Goal: Task Accomplishment & Management: Use online tool/utility

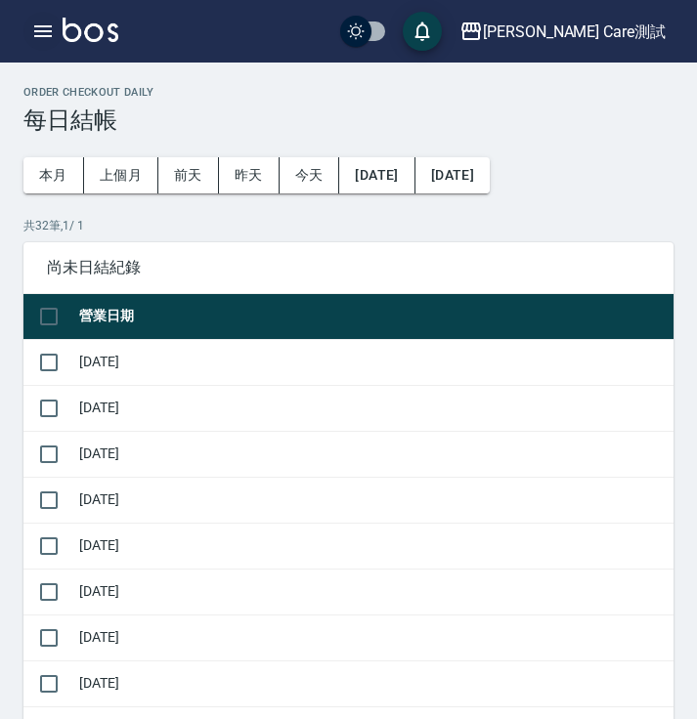
click at [51, 22] on icon "button" at bounding box center [42, 31] width 23 height 23
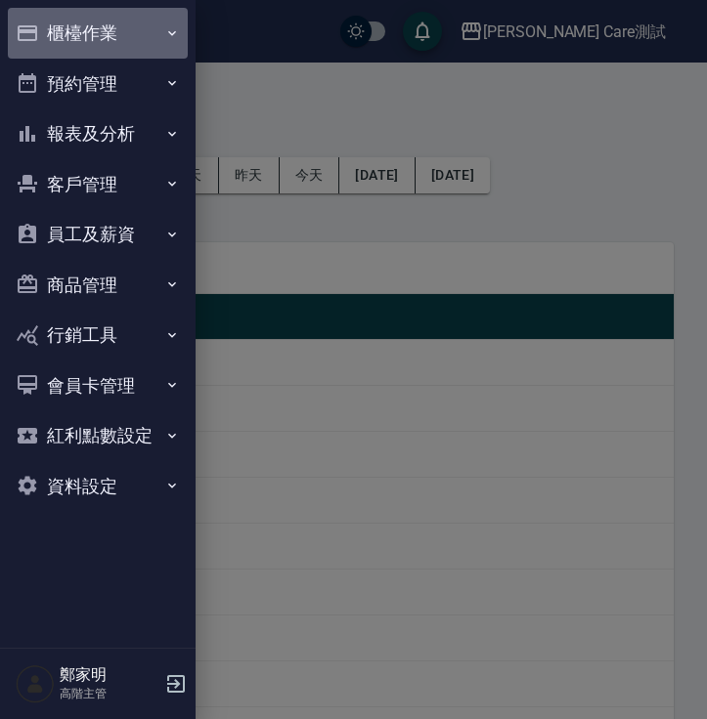
click at [136, 38] on button "櫃檯作業" at bounding box center [98, 33] width 180 height 51
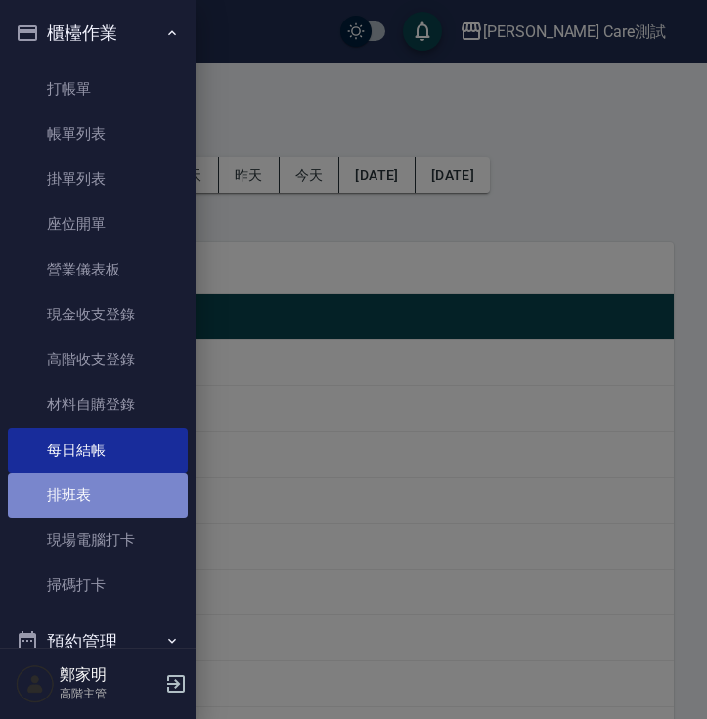
click at [101, 493] on link "排班表" at bounding box center [98, 495] width 180 height 45
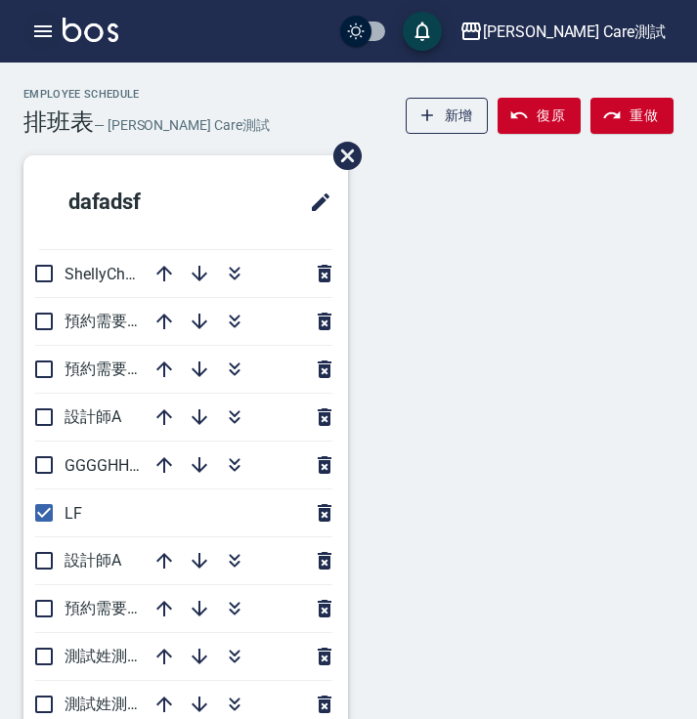
click at [42, 20] on icon "button" at bounding box center [42, 31] width 23 height 23
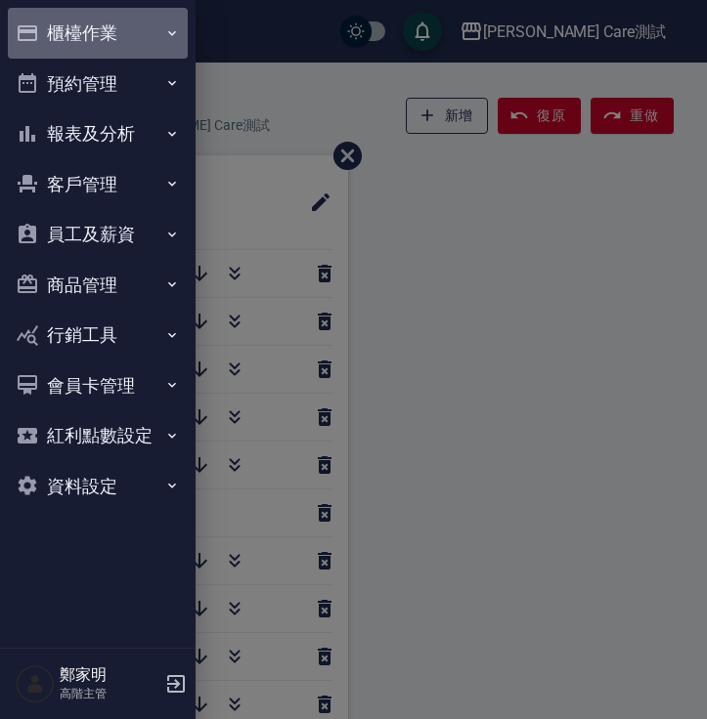
click at [81, 31] on button "櫃檯作業" at bounding box center [98, 33] width 180 height 51
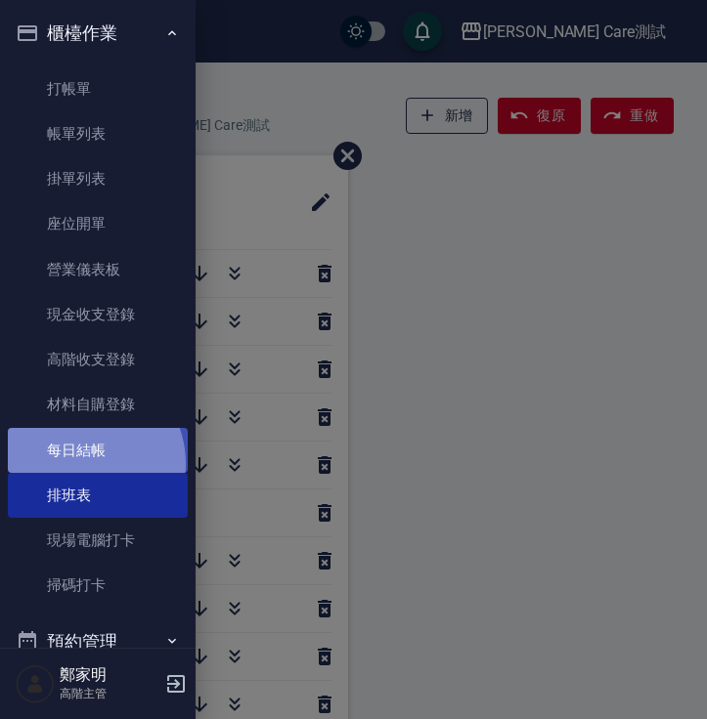
click at [78, 463] on link "每日結帳" at bounding box center [98, 450] width 180 height 45
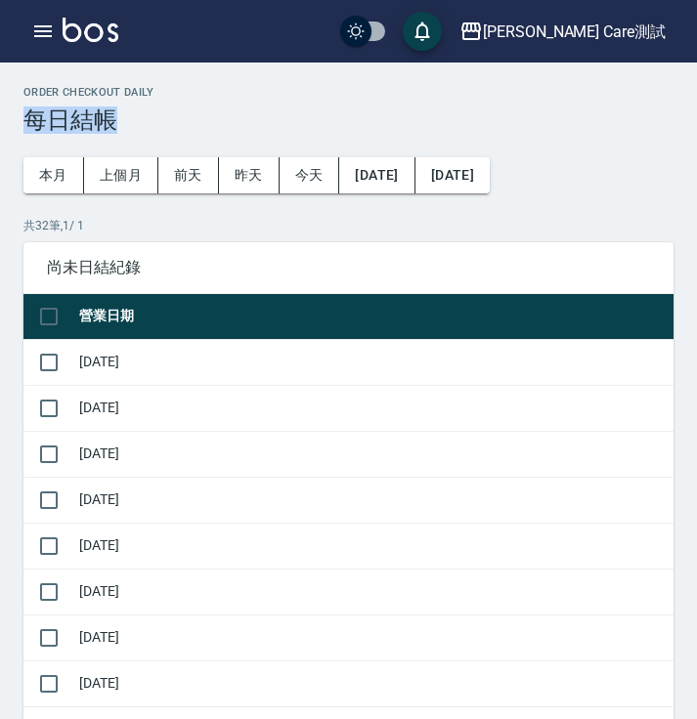
copy h3 "每日結帳"
drag, startPoint x: 26, startPoint y: 120, endPoint x: 198, endPoint y: 122, distance: 172.0
click at [198, 122] on h3 "每日結帳" at bounding box center [348, 120] width 650 height 27
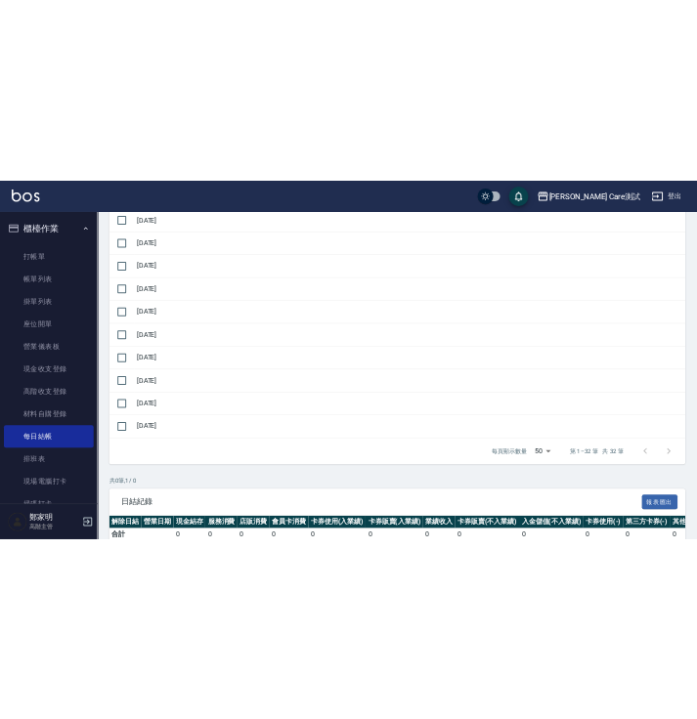
scroll to position [1390, 0]
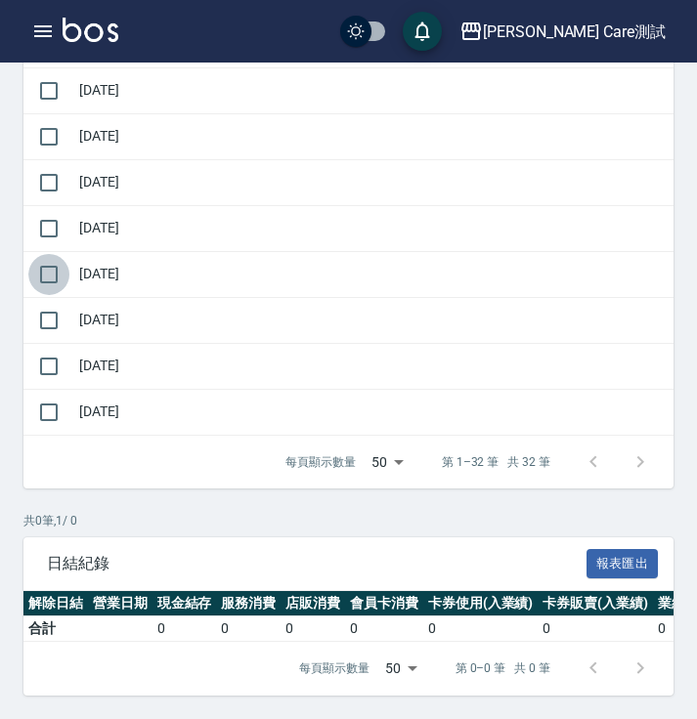
click at [51, 260] on input "checkbox" at bounding box center [48, 274] width 41 height 41
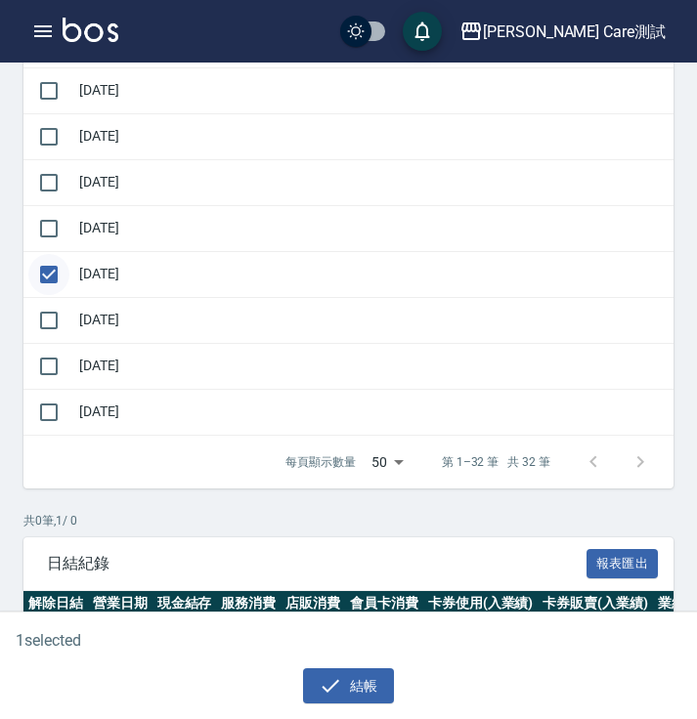
click at [46, 259] on input "checkbox" at bounding box center [48, 274] width 41 height 41
checkbox input "false"
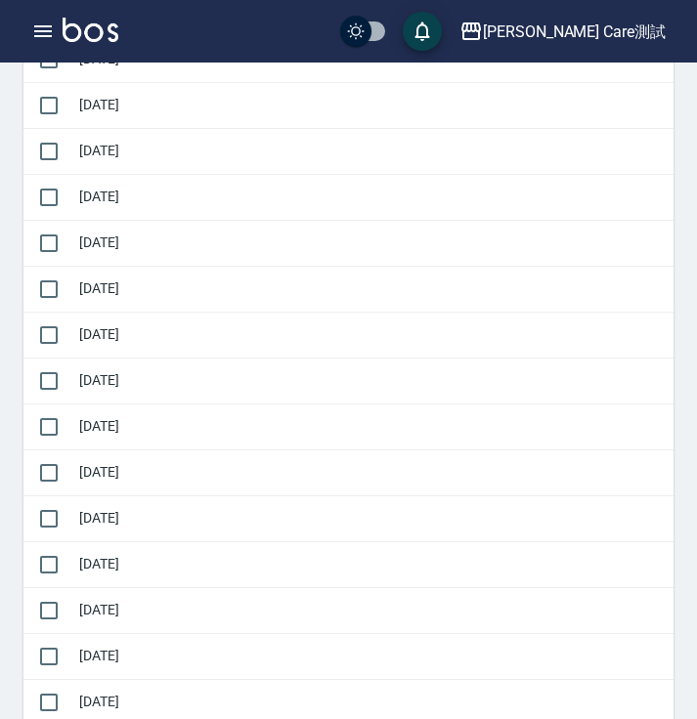
scroll to position [0, 0]
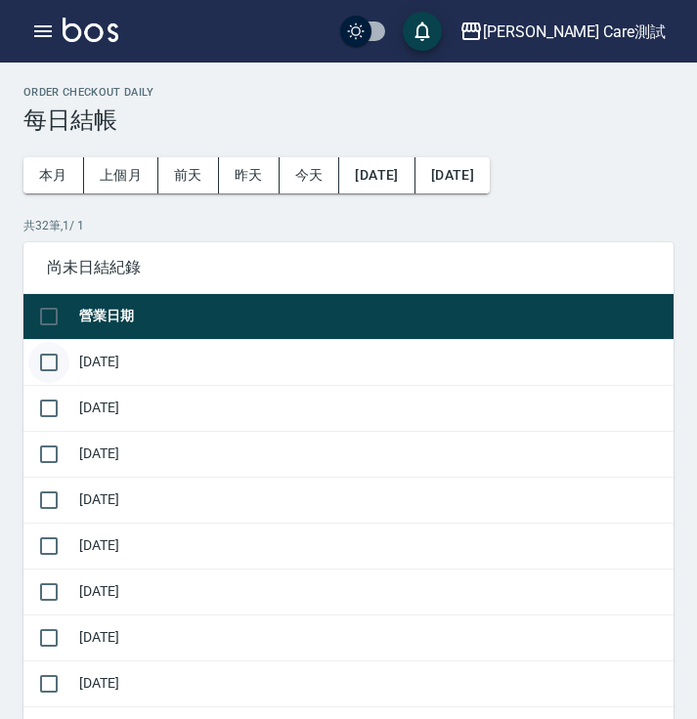
click at [50, 359] on input "checkbox" at bounding box center [48, 362] width 41 height 41
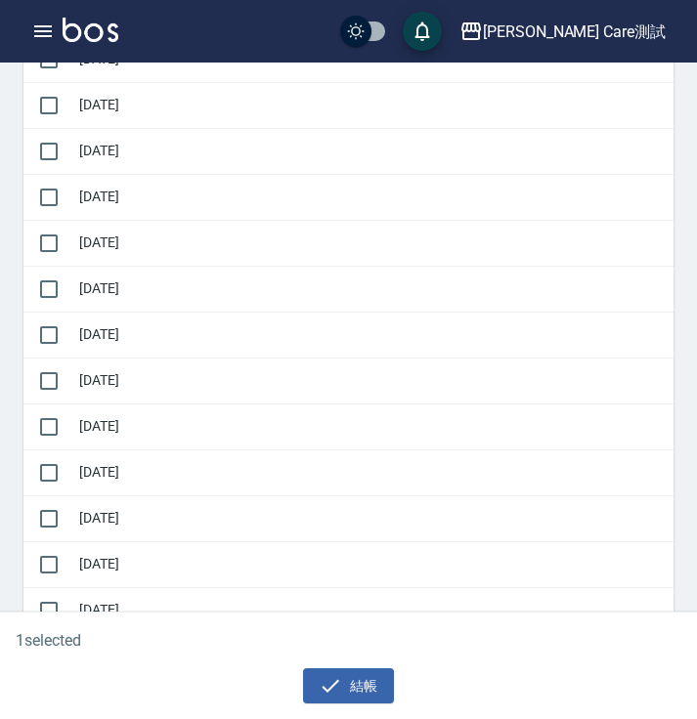
scroll to position [1390, 0]
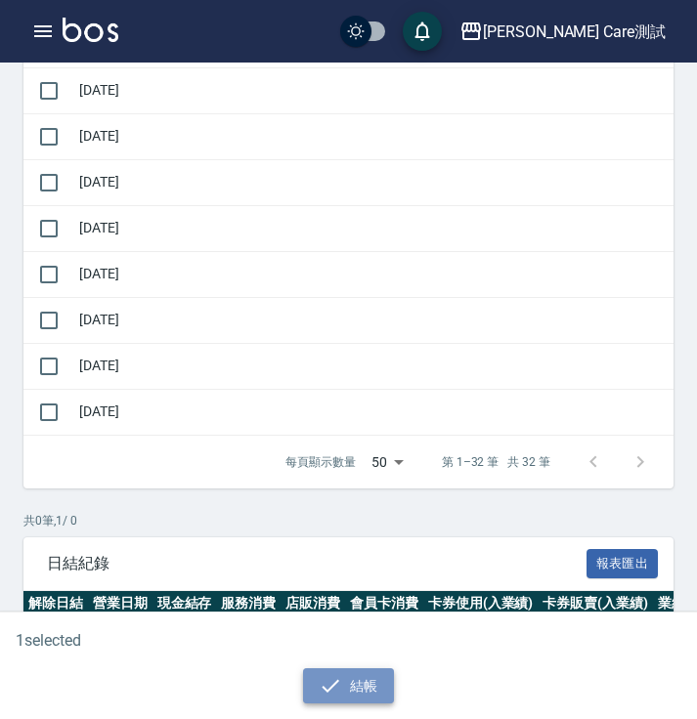
click at [360, 694] on button "結帳" at bounding box center [348, 687] width 91 height 36
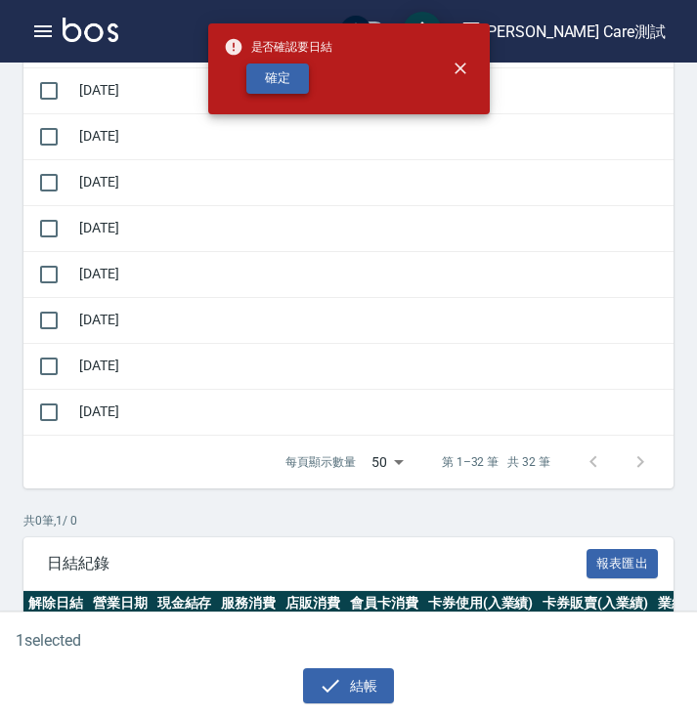
click at [261, 88] on button "確定" at bounding box center [277, 79] width 63 height 30
checkbox input "false"
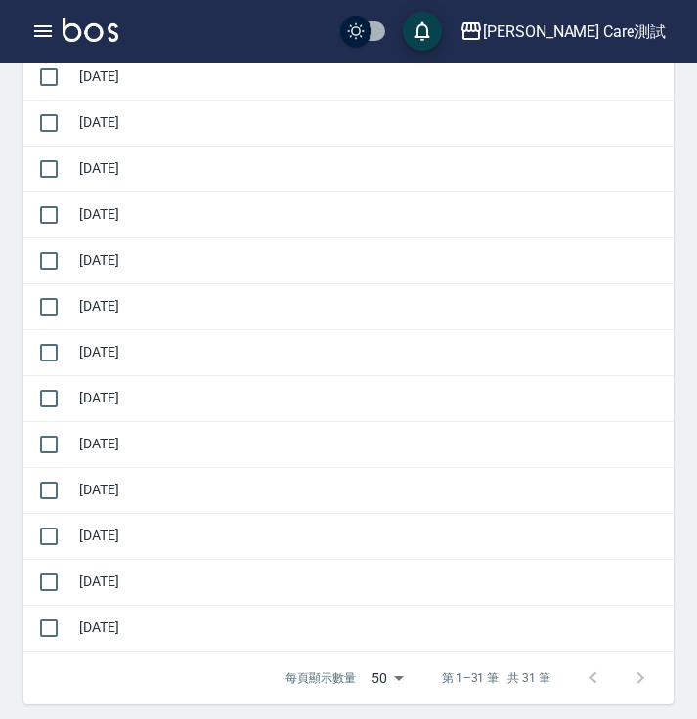
scroll to position [1378, 0]
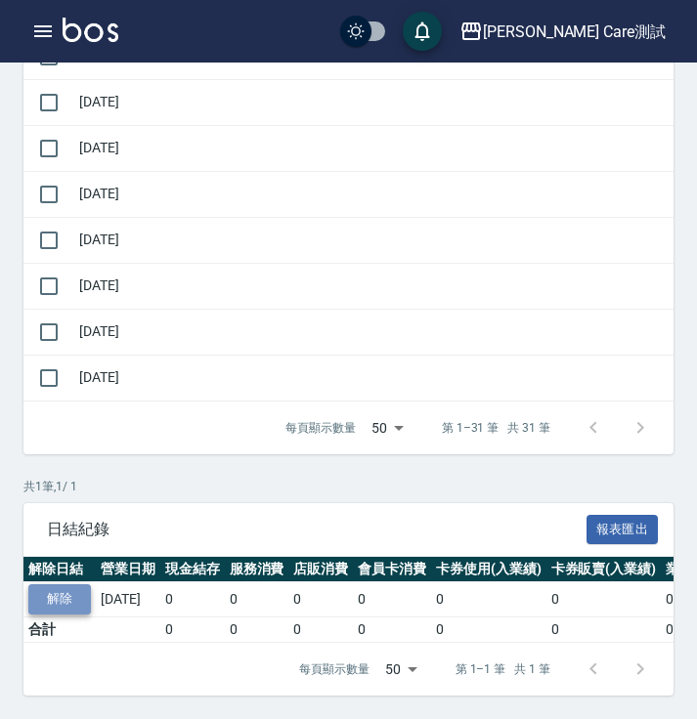
click at [62, 585] on button "解除" at bounding box center [59, 600] width 63 height 30
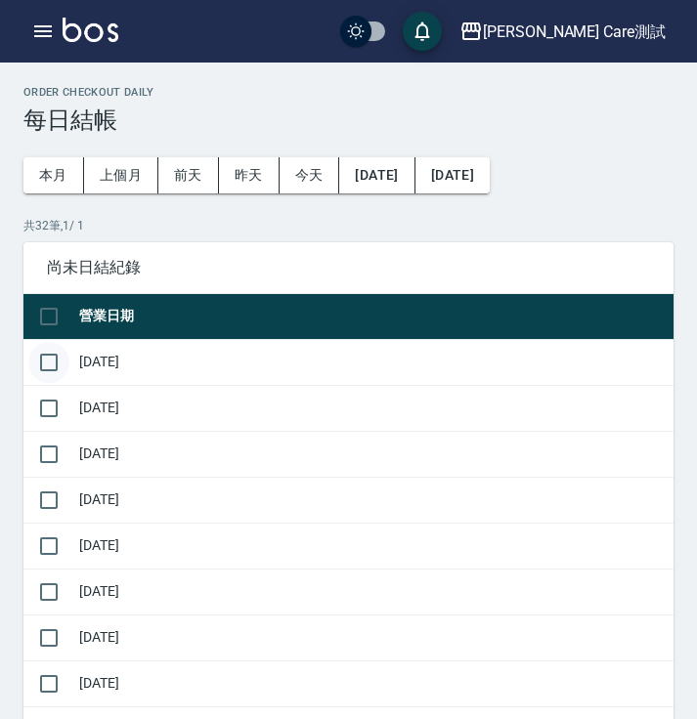
click at [40, 364] on input "checkbox" at bounding box center [48, 362] width 41 height 41
checkbox input "true"
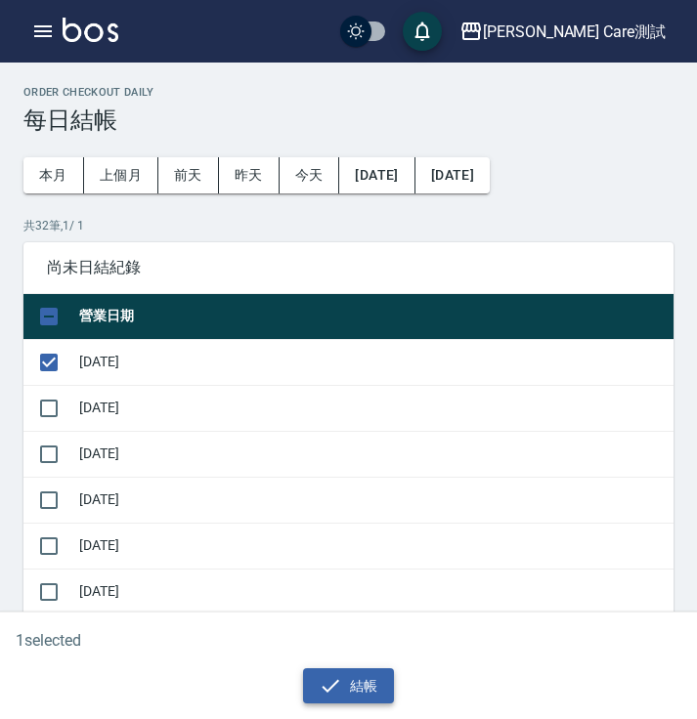
click at [353, 694] on button "結帳" at bounding box center [348, 687] width 91 height 36
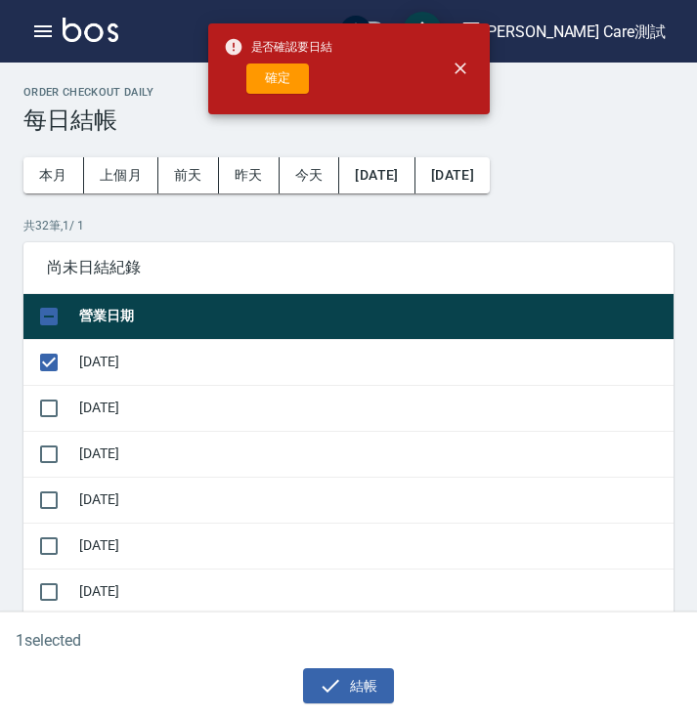
click at [303, 669] on button "結帳" at bounding box center [348, 687] width 91 height 36
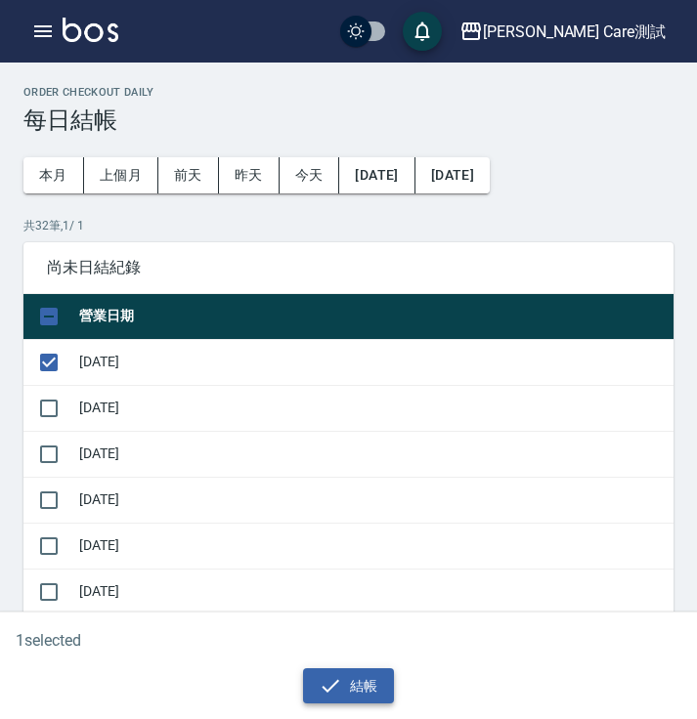
click at [351, 693] on button "結帳" at bounding box center [348, 687] width 91 height 36
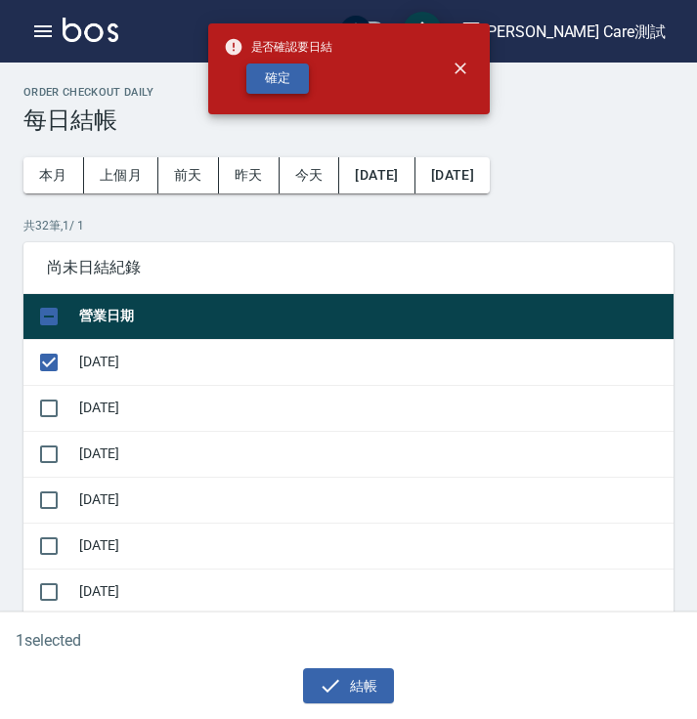
click at [282, 75] on button "確定" at bounding box center [277, 79] width 63 height 30
checkbox input "false"
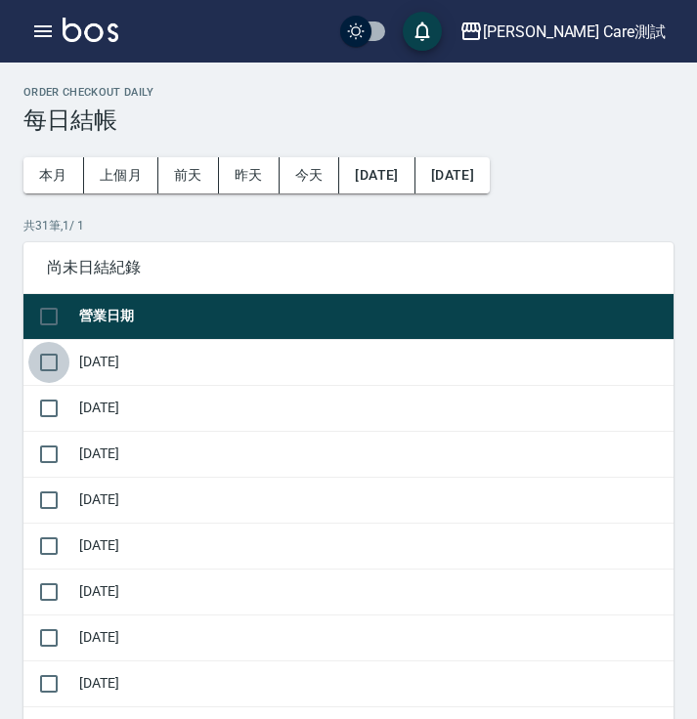
click at [55, 363] on input "checkbox" at bounding box center [48, 362] width 41 height 41
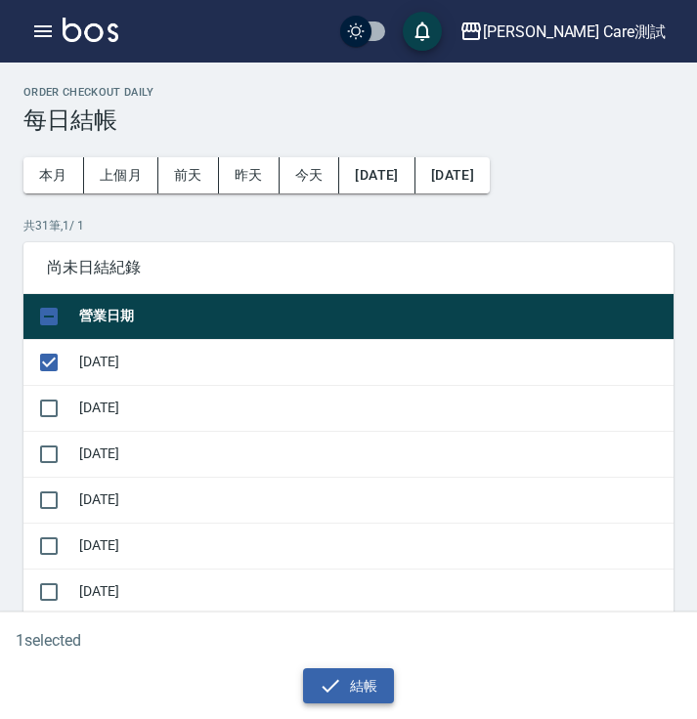
click at [370, 674] on button "結帳" at bounding box center [348, 687] width 91 height 36
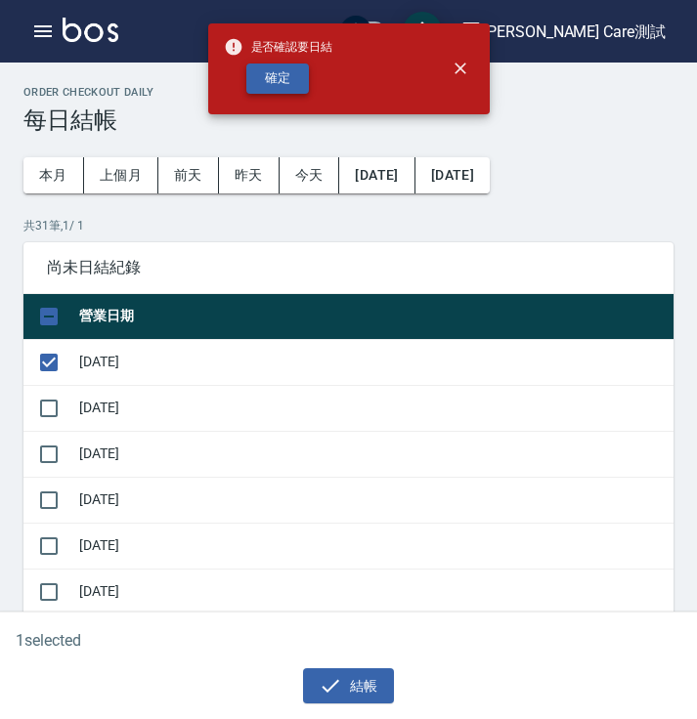
click at [289, 84] on button "確定" at bounding box center [277, 79] width 63 height 30
checkbox input "false"
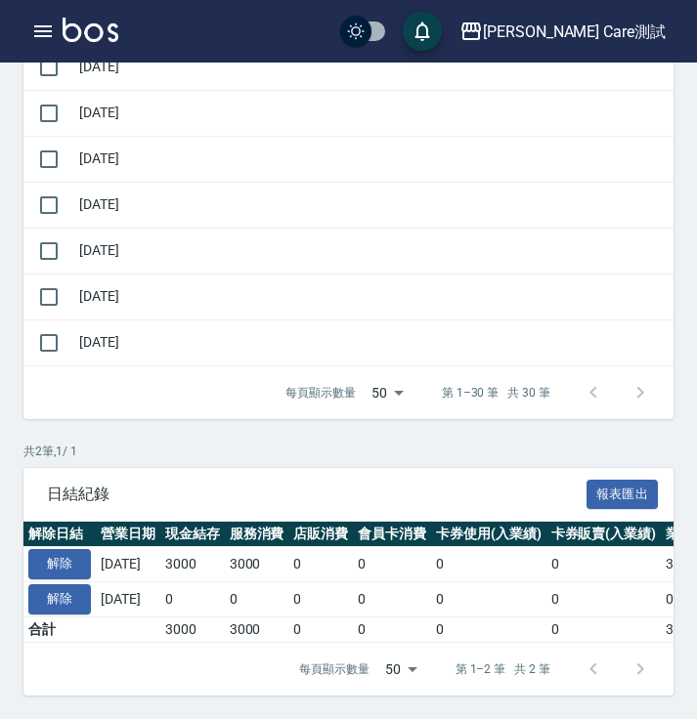
scroll to position [1367, 0]
click at [71, 585] on button "解除" at bounding box center [59, 600] width 63 height 30
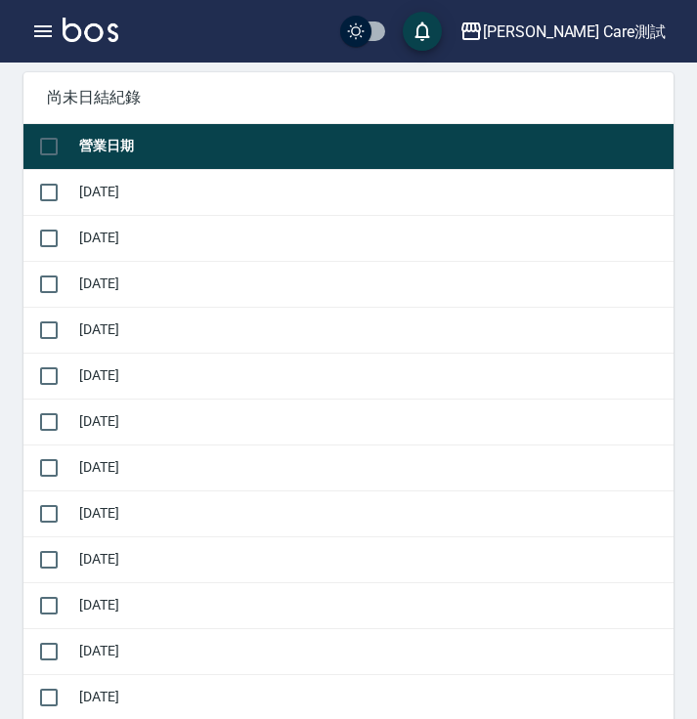
scroll to position [145, 0]
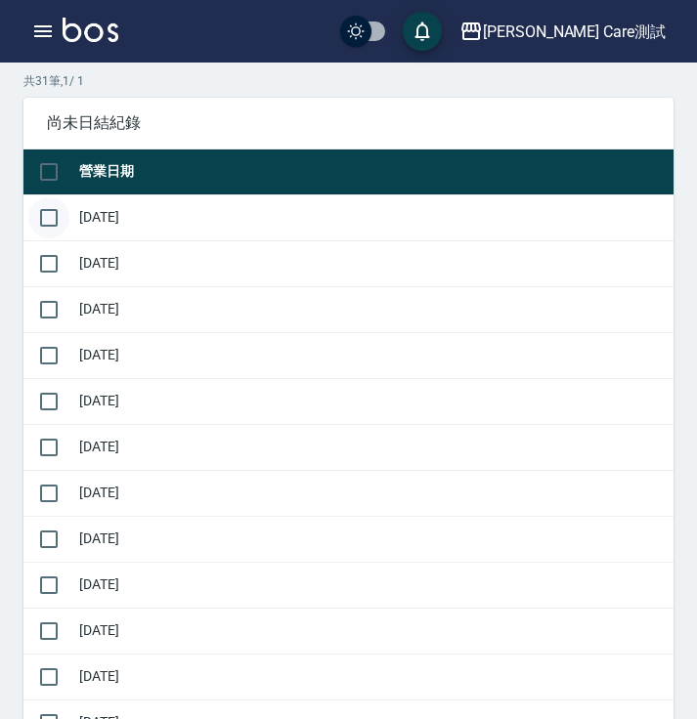
click at [36, 216] on input "checkbox" at bounding box center [48, 217] width 41 height 41
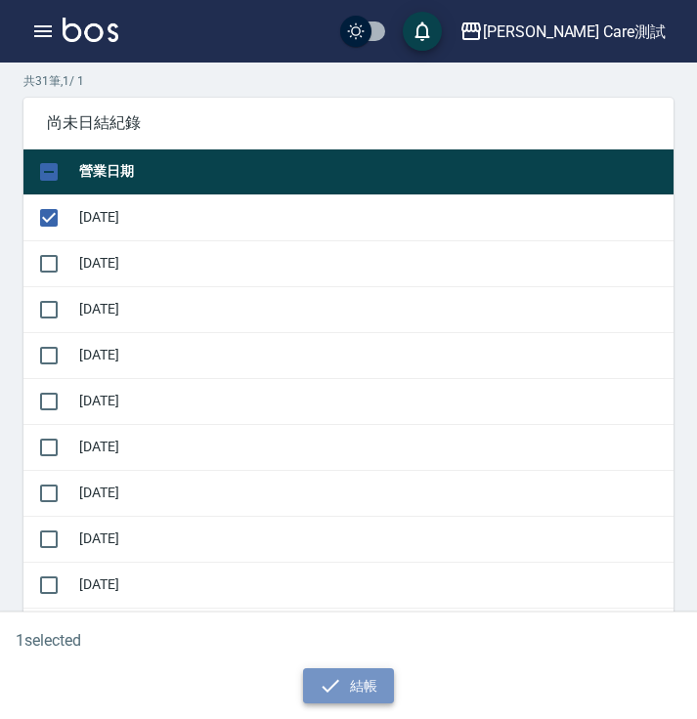
click at [326, 677] on icon "button" at bounding box center [330, 685] width 23 height 23
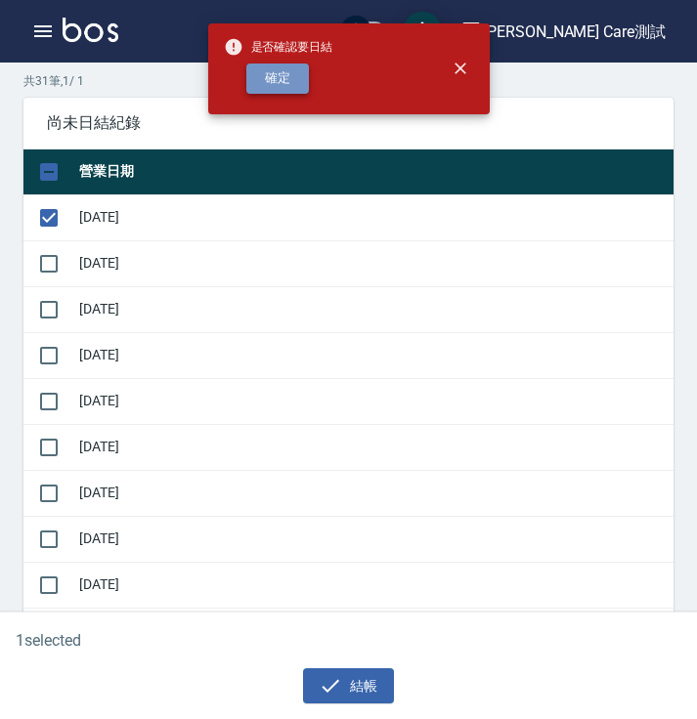
click at [282, 93] on button "確定" at bounding box center [277, 79] width 63 height 30
checkbox input "false"
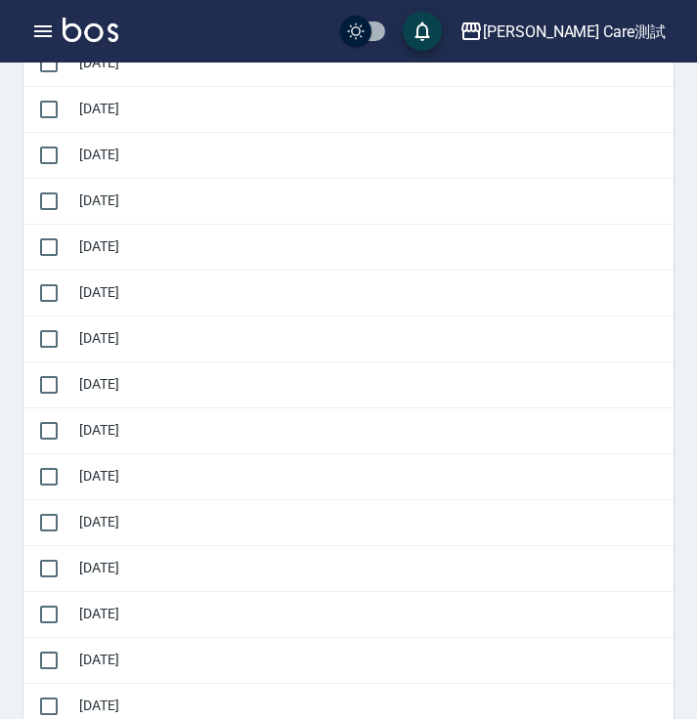
scroll to position [1367, 0]
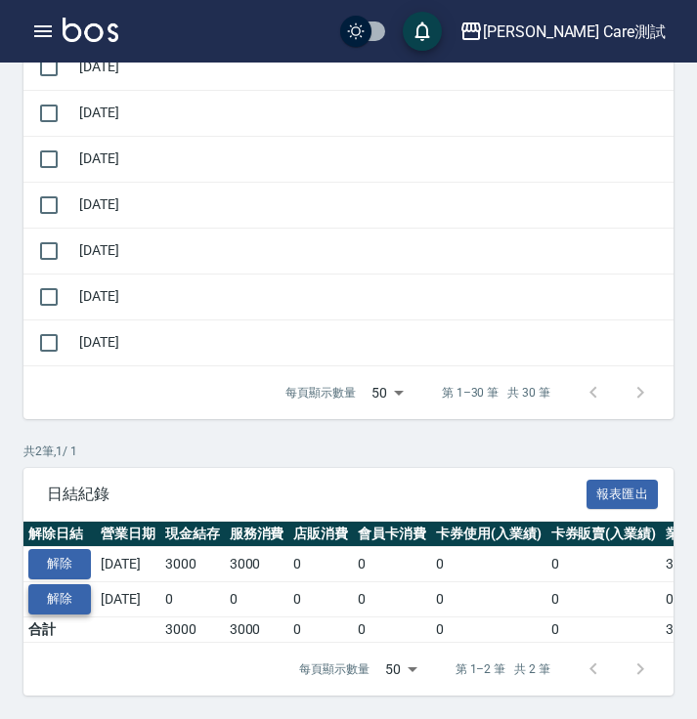
click at [76, 591] on button "解除" at bounding box center [59, 600] width 63 height 30
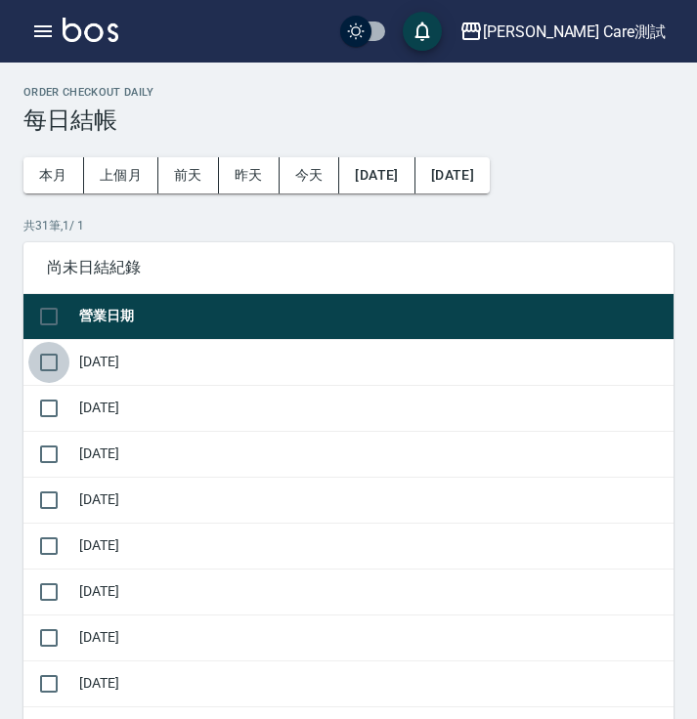
click at [49, 364] on input "checkbox" at bounding box center [48, 362] width 41 height 41
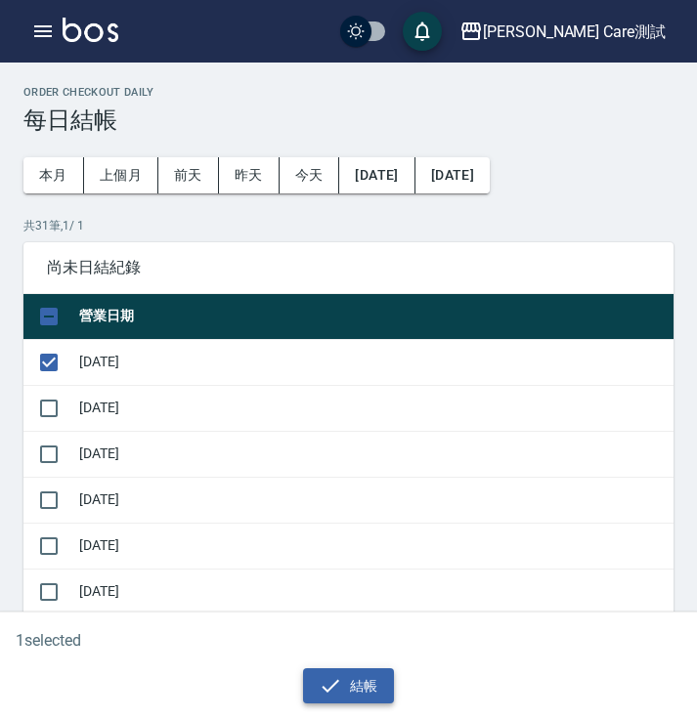
click at [339, 682] on icon "button" at bounding box center [330, 685] width 23 height 23
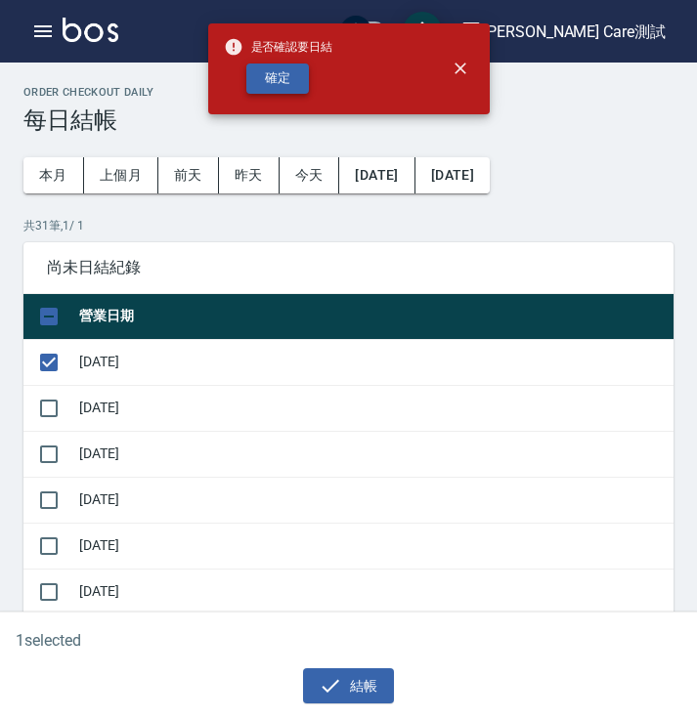
click at [279, 67] on button "確定" at bounding box center [277, 79] width 63 height 30
checkbox input "false"
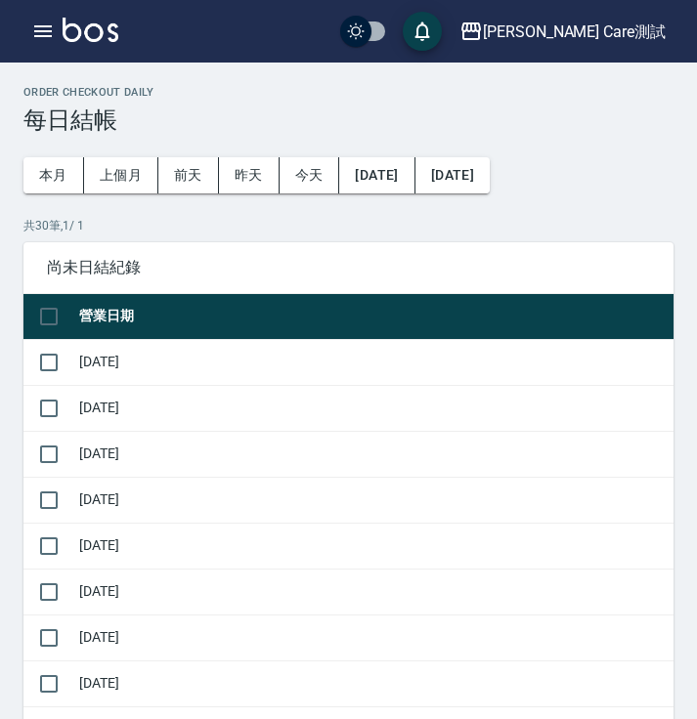
scroll to position [1367, 0]
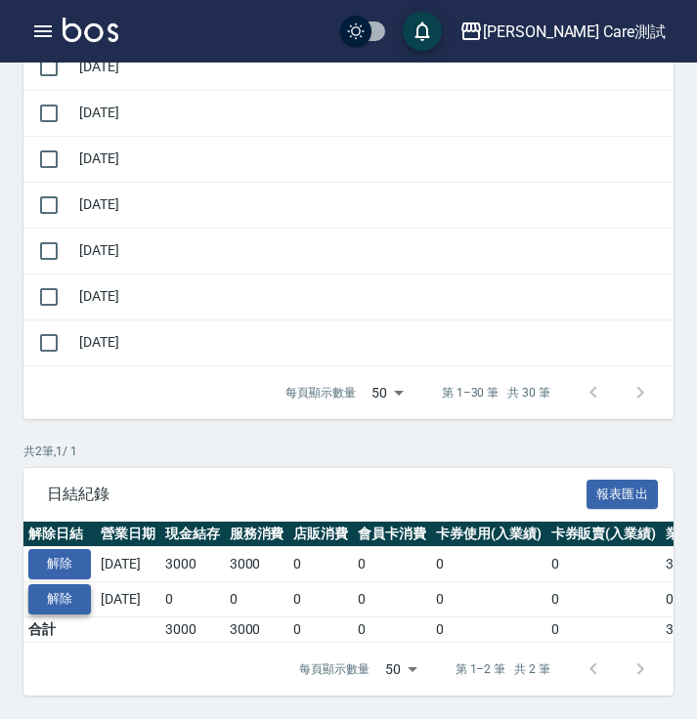
click at [75, 585] on button "解除" at bounding box center [59, 600] width 63 height 30
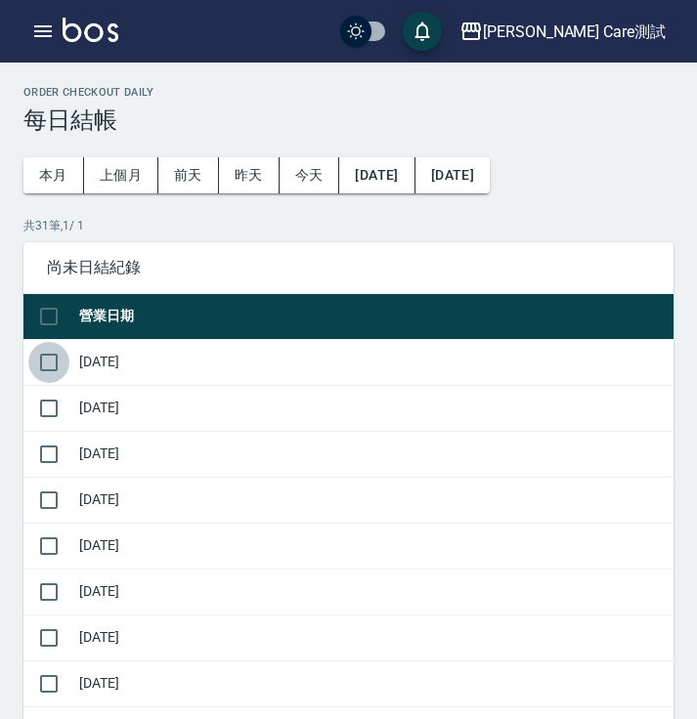
click at [50, 369] on input "checkbox" at bounding box center [48, 362] width 41 height 41
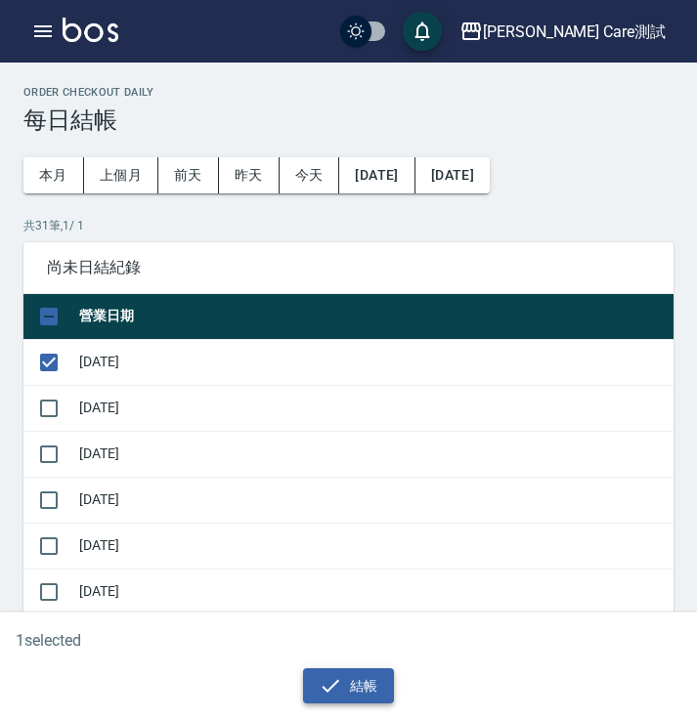
click at [335, 686] on icon "button" at bounding box center [330, 685] width 23 height 23
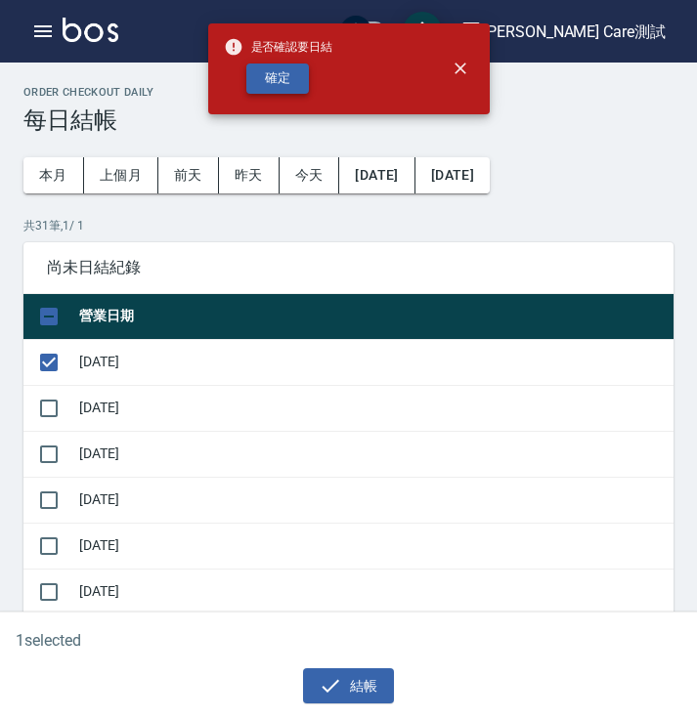
click at [292, 85] on button "確定" at bounding box center [277, 79] width 63 height 30
checkbox input "false"
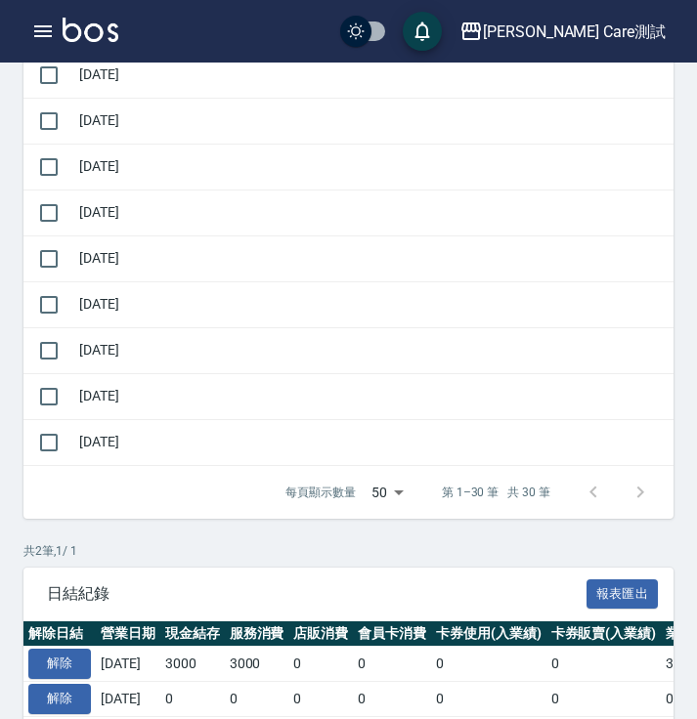
scroll to position [1367, 0]
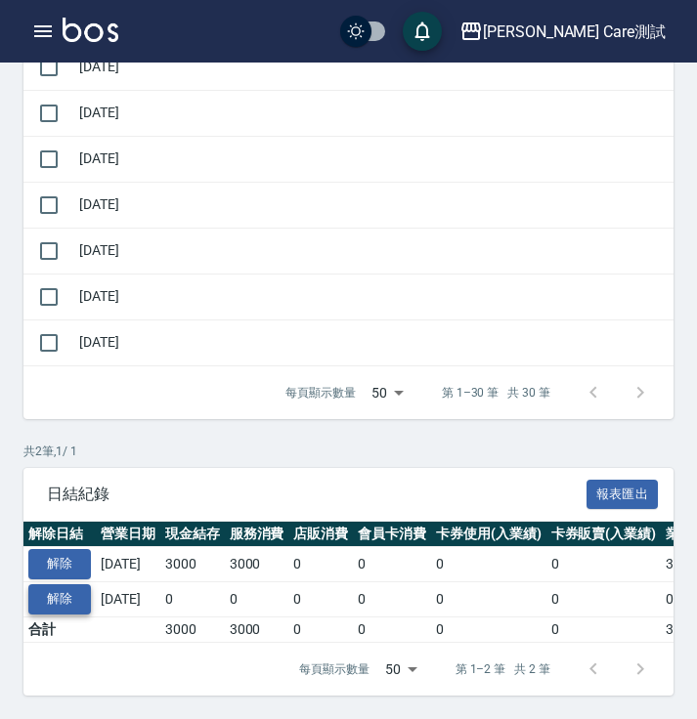
click at [71, 586] on button "解除" at bounding box center [59, 600] width 63 height 30
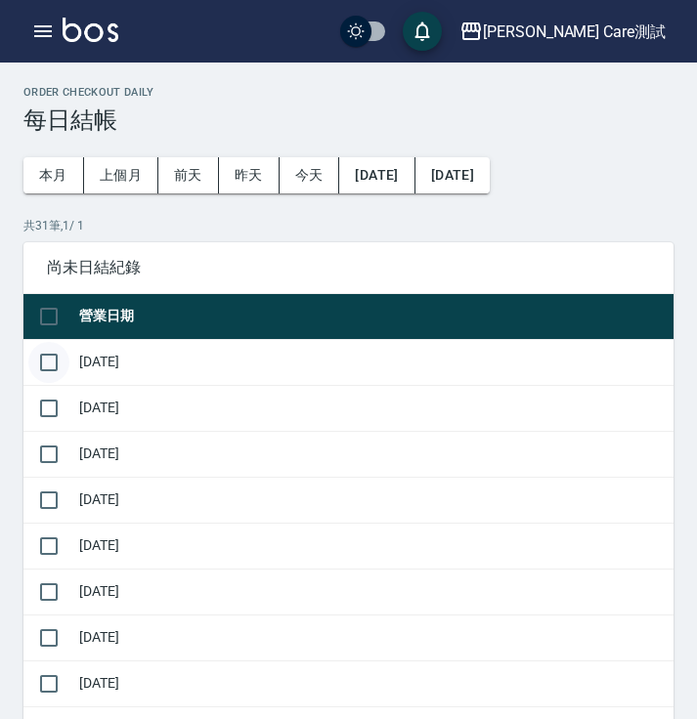
click at [58, 365] on input "checkbox" at bounding box center [48, 362] width 41 height 41
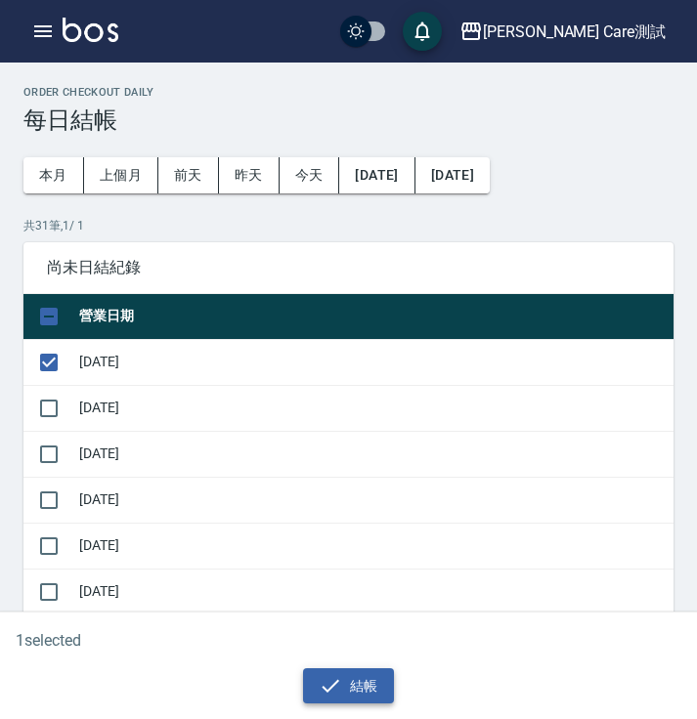
click at [332, 681] on icon "button" at bounding box center [330, 685] width 23 height 23
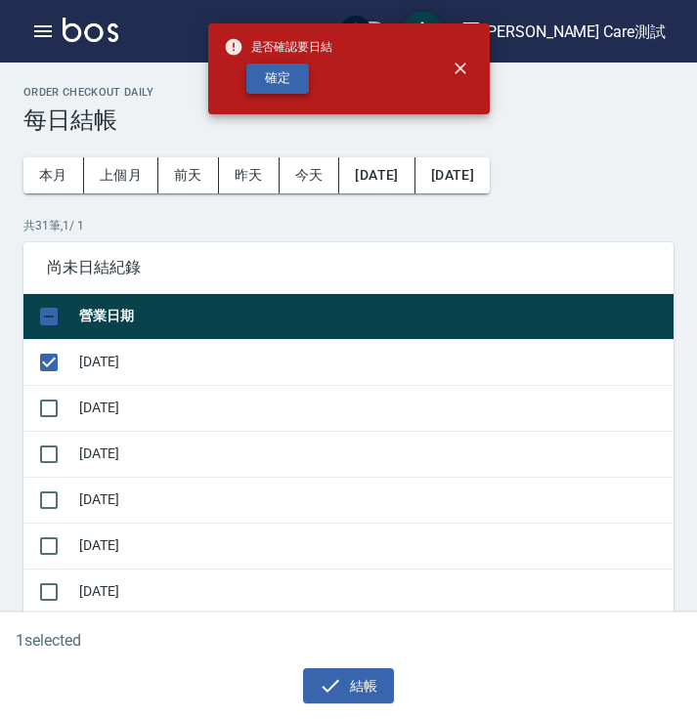
click at [297, 78] on button "確定" at bounding box center [277, 79] width 63 height 30
checkbox input "false"
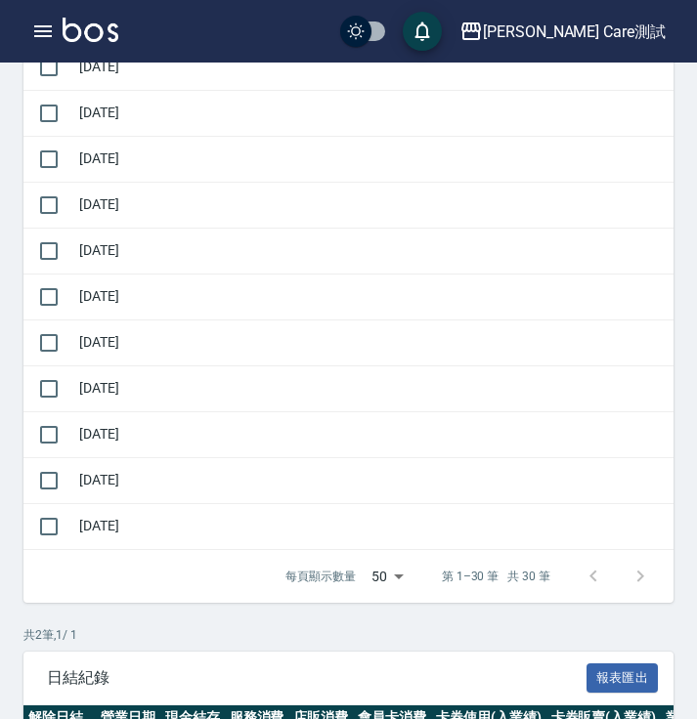
scroll to position [1367, 0]
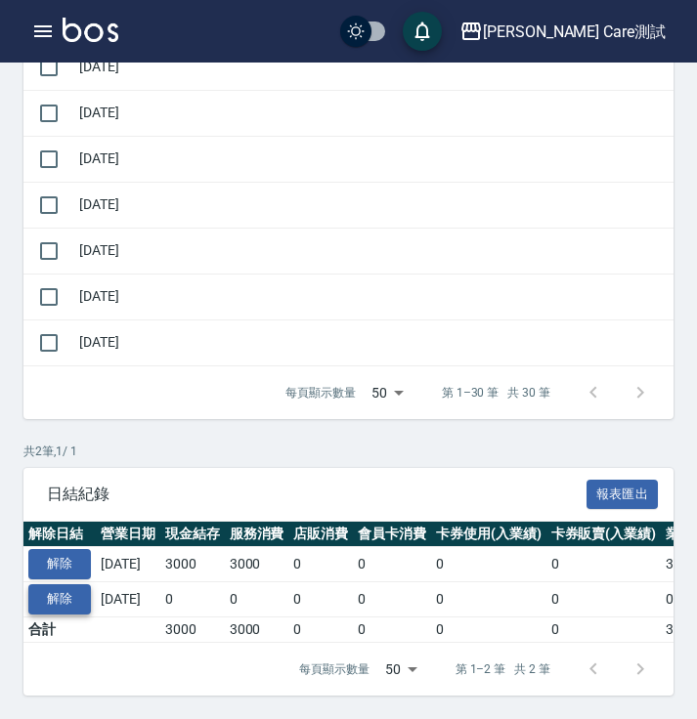
click at [62, 585] on button "解除" at bounding box center [59, 600] width 63 height 30
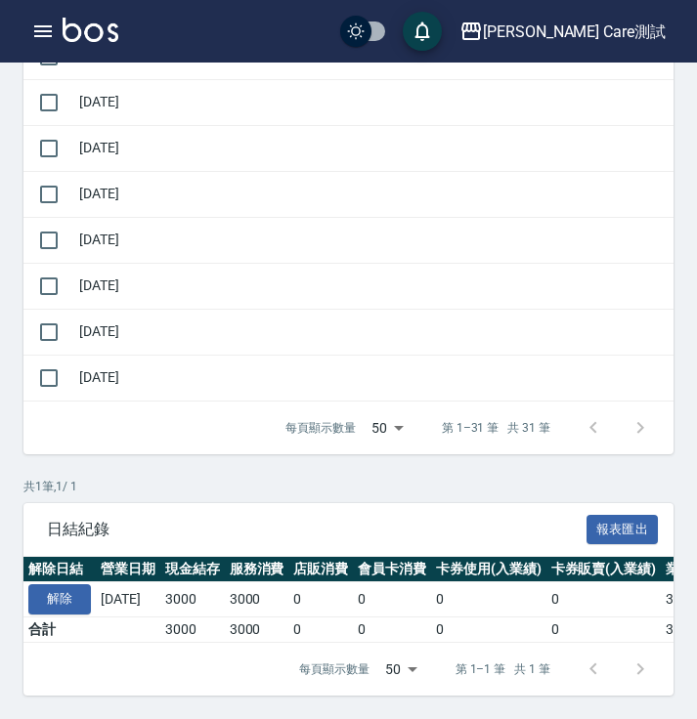
click at [649, 413] on div at bounding box center [617, 428] width 94 height 47
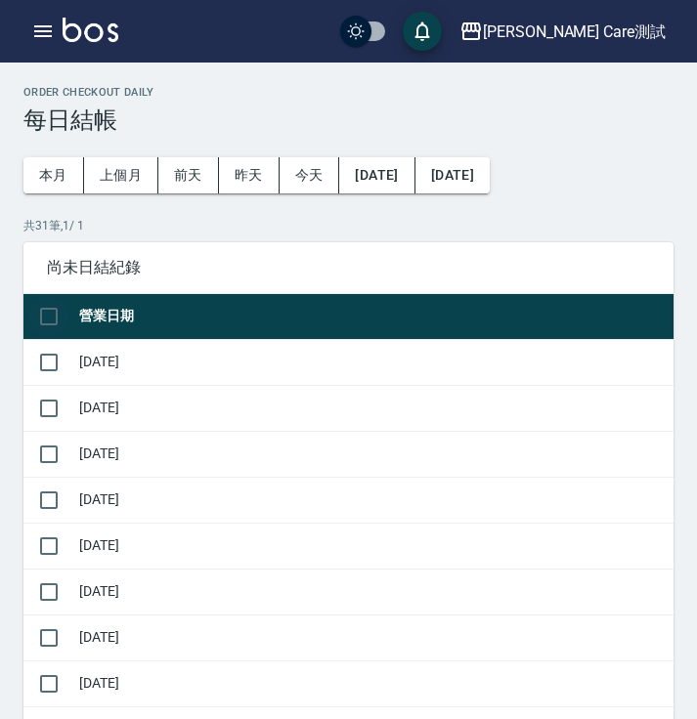
click at [34, 323] on input "checkbox" at bounding box center [48, 316] width 41 height 41
checkbox input "true"
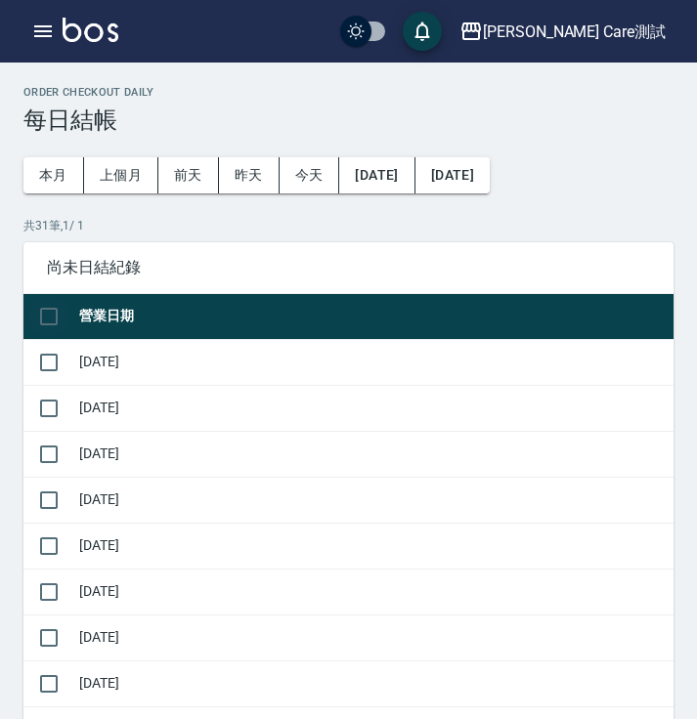
checkbox input "true"
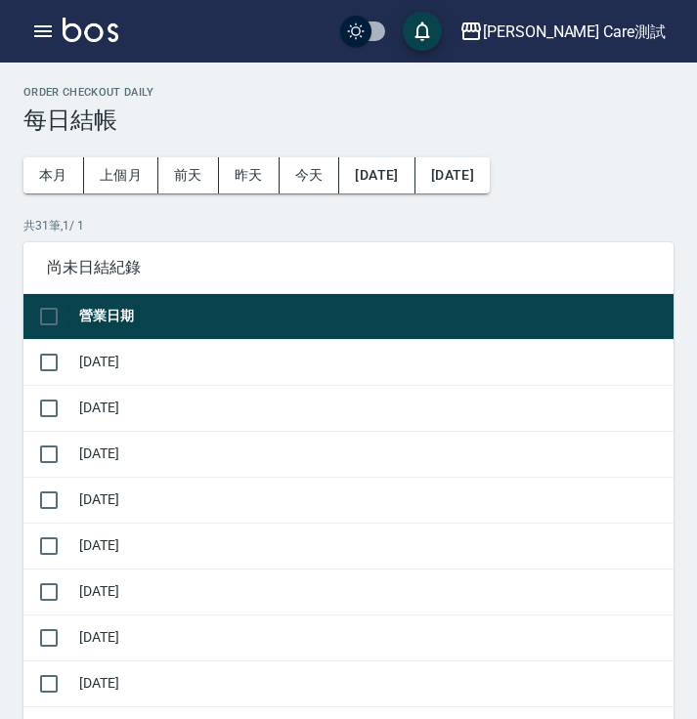
checkbox input "true"
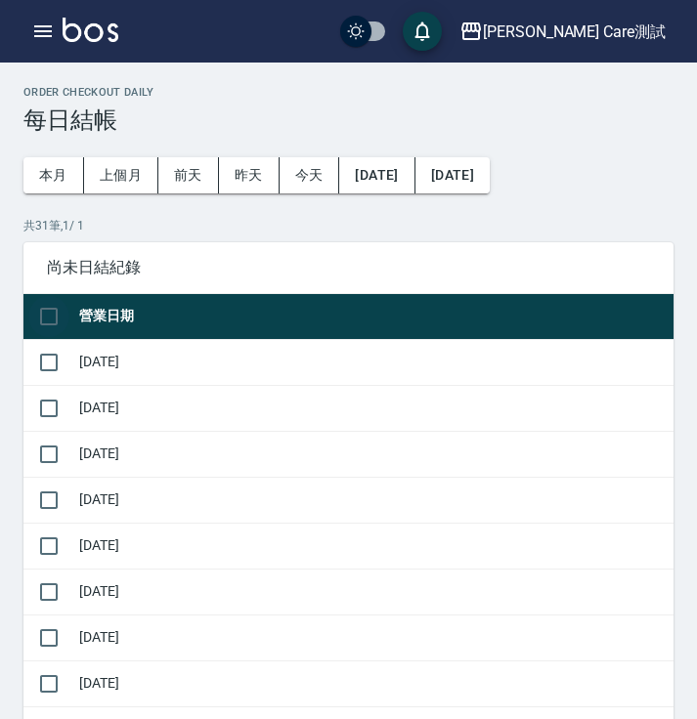
checkbox input "true"
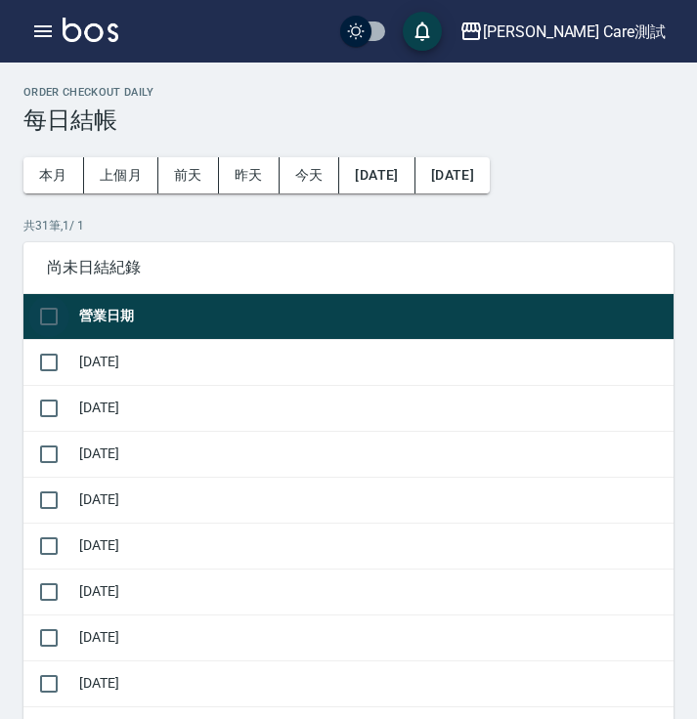
checkbox input "true"
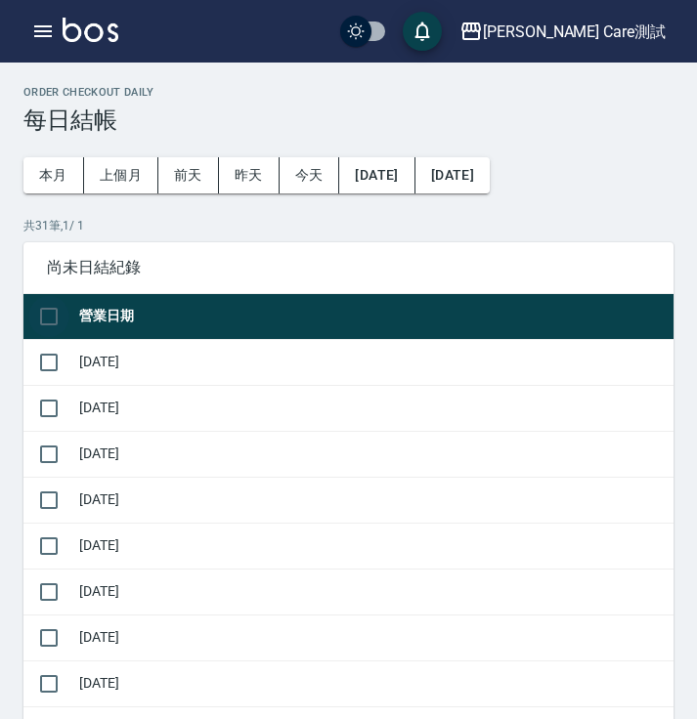
checkbox input "true"
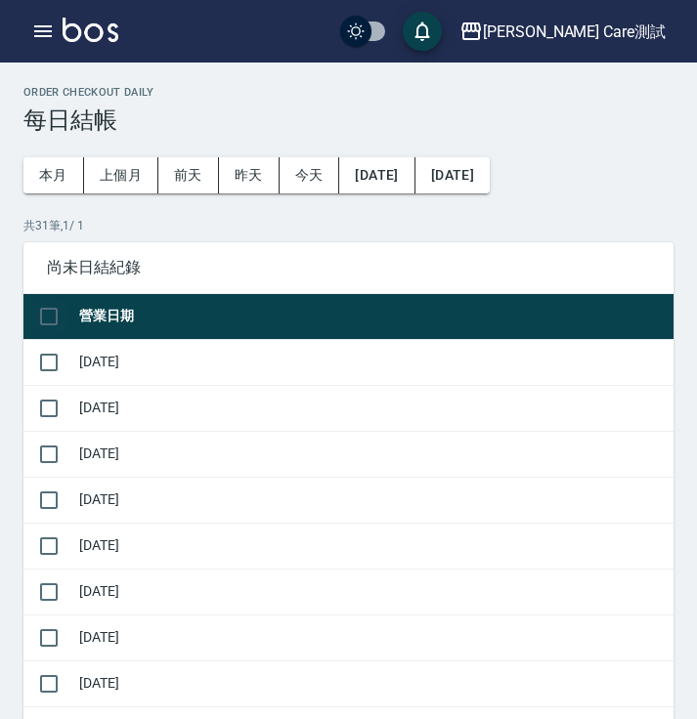
checkbox input "true"
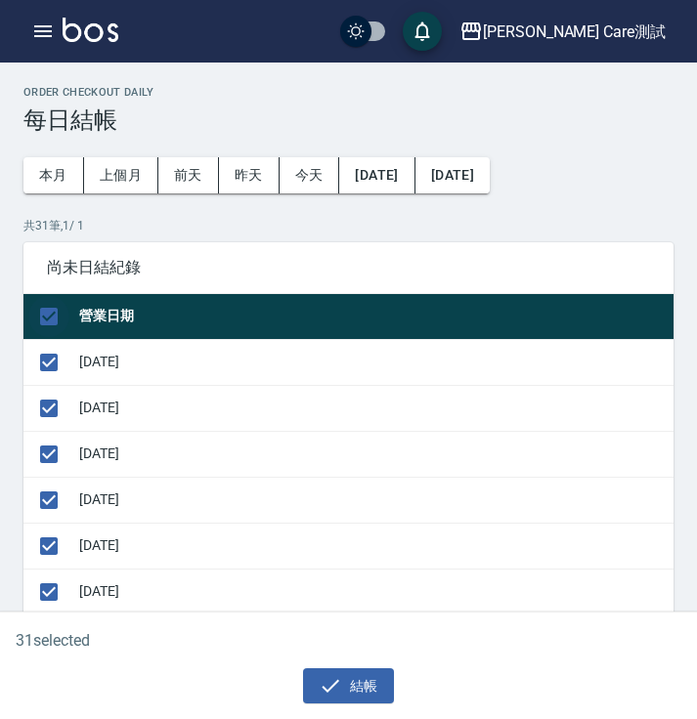
click at [55, 324] on input "checkbox" at bounding box center [48, 316] width 41 height 41
checkbox input "false"
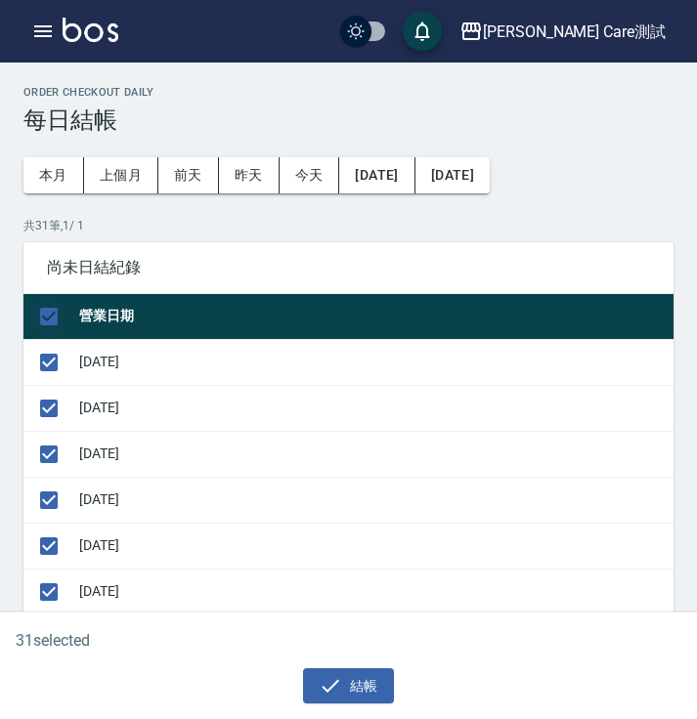
checkbox input "false"
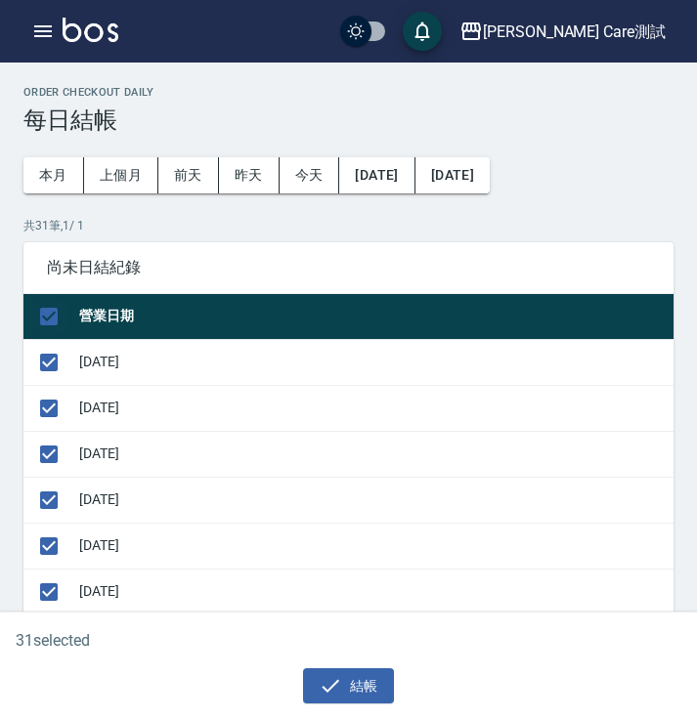
checkbox input "false"
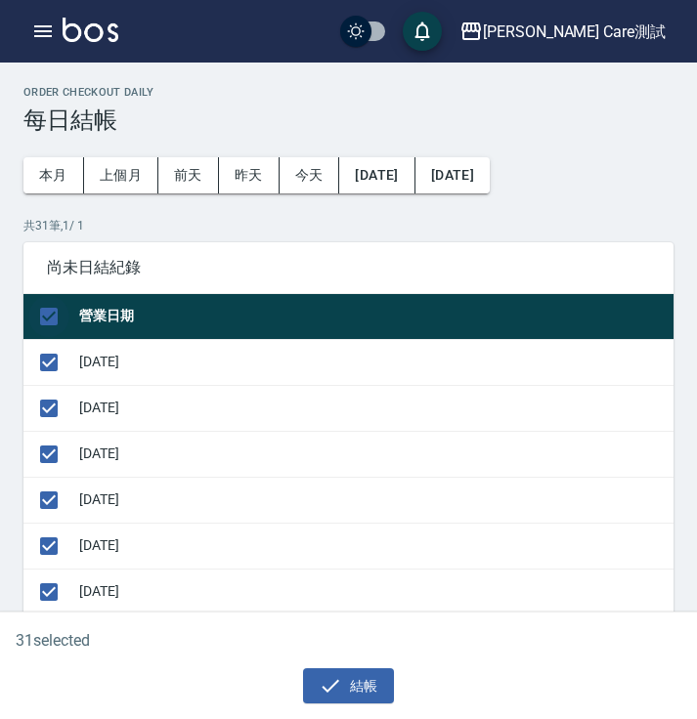
checkbox input "false"
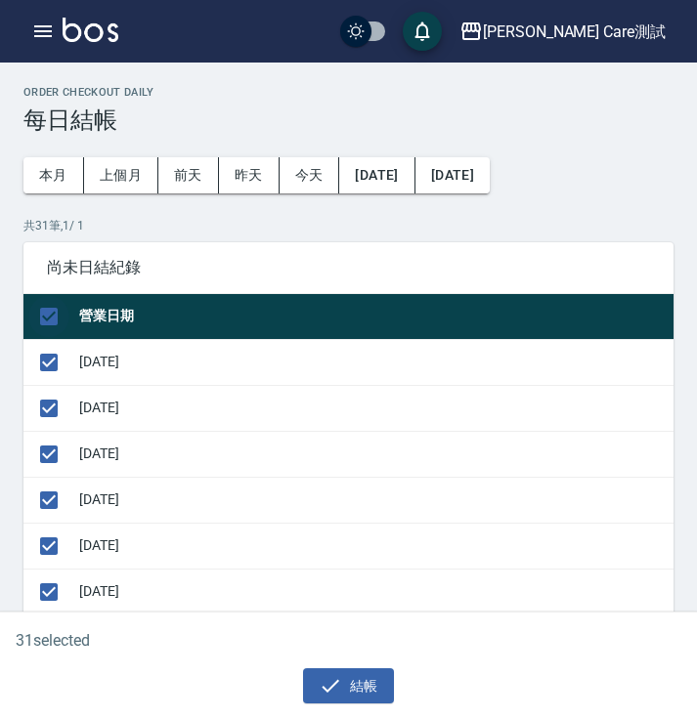
checkbox input "false"
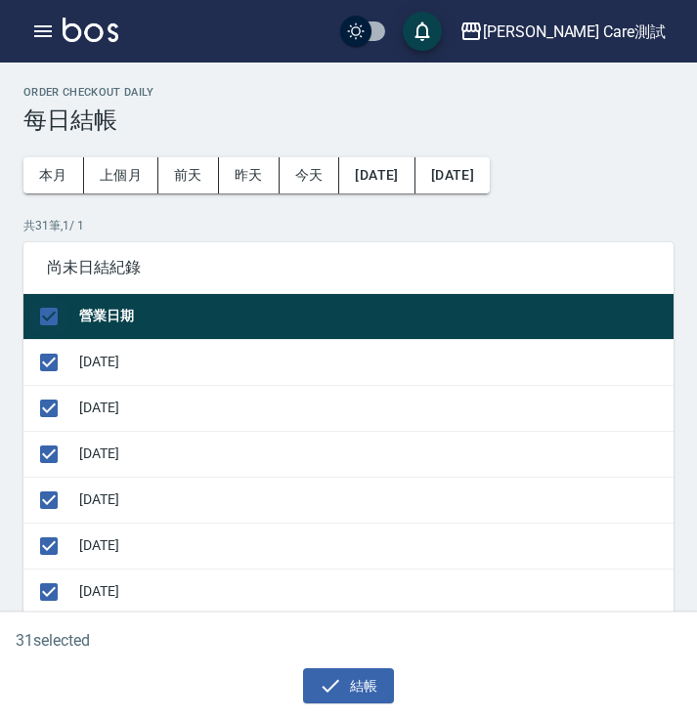
checkbox input "false"
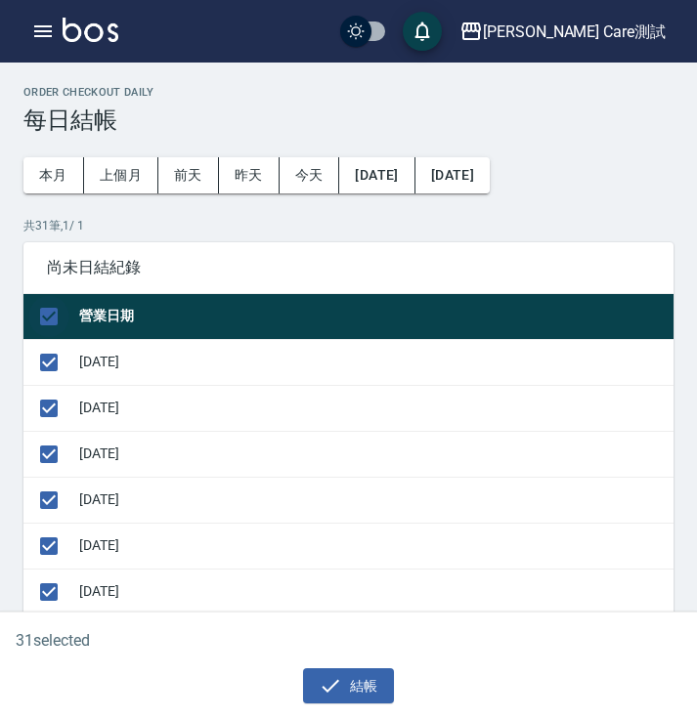
checkbox input "false"
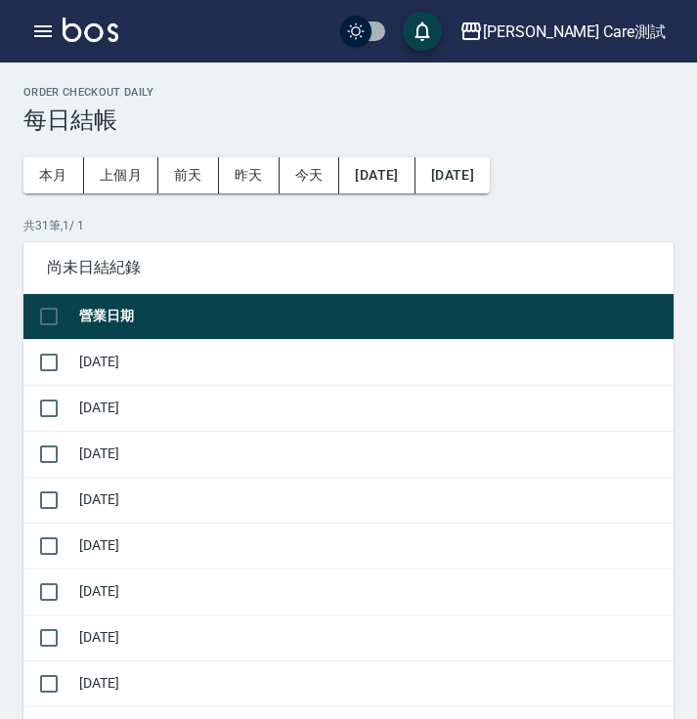
click at [38, 34] on icon "button" at bounding box center [42, 31] width 23 height 23
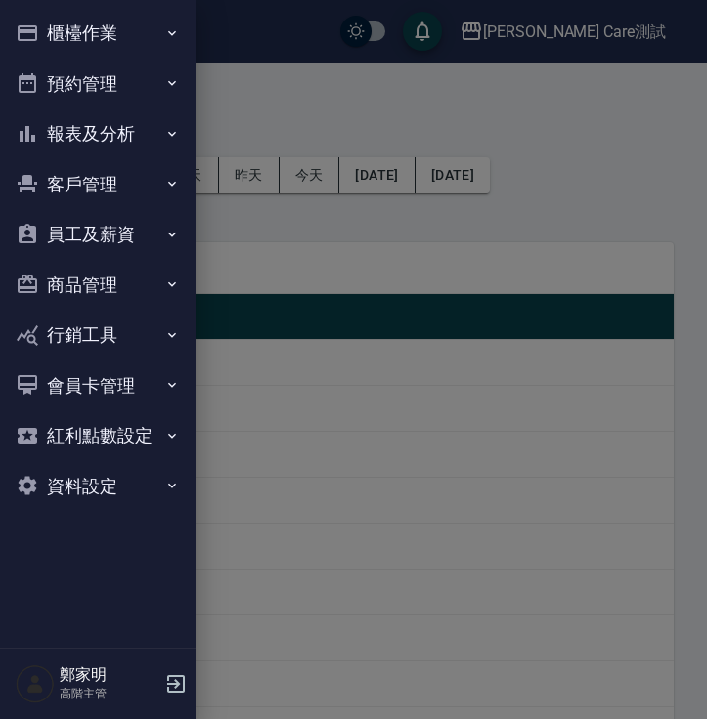
click at [324, 140] on div at bounding box center [353, 359] width 707 height 719
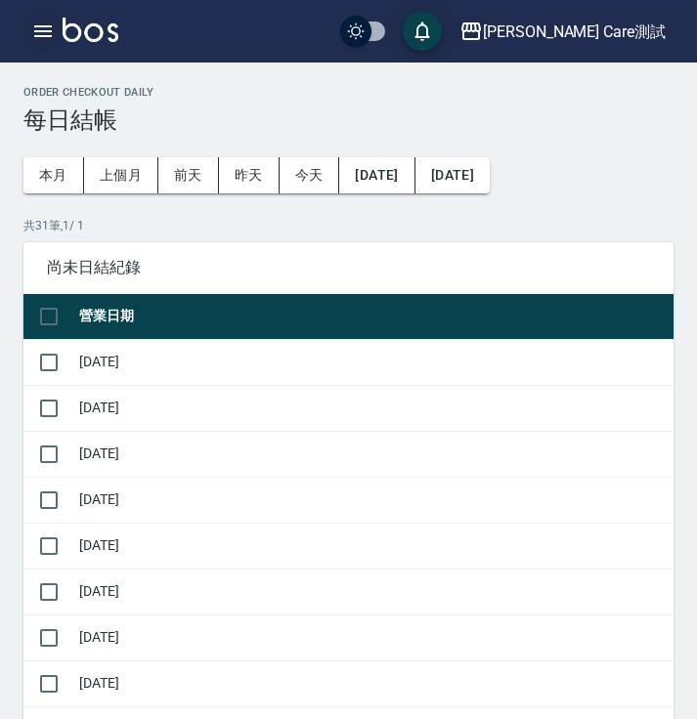
click at [40, 34] on icon "button" at bounding box center [42, 31] width 23 height 23
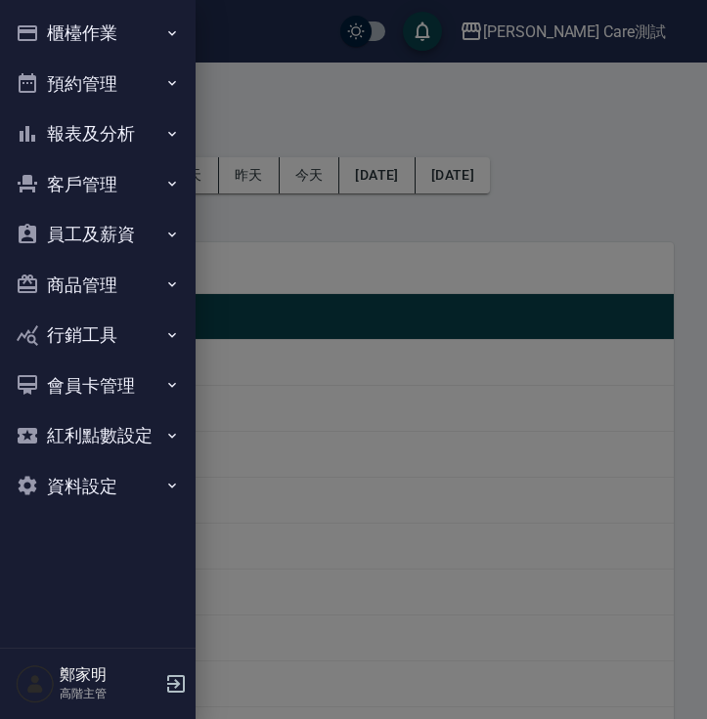
click at [165, 31] on icon "button" at bounding box center [172, 33] width 16 height 16
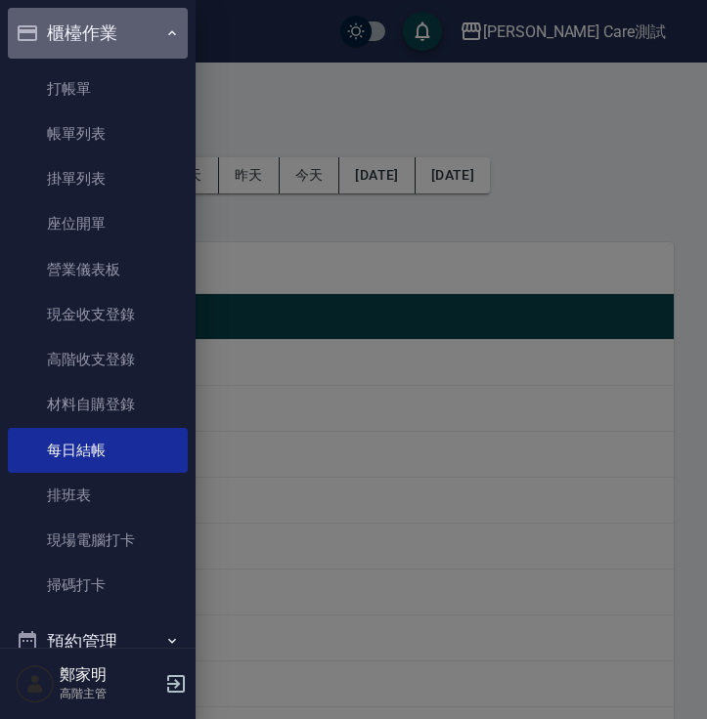
click at [165, 31] on icon "button" at bounding box center [172, 33] width 16 height 16
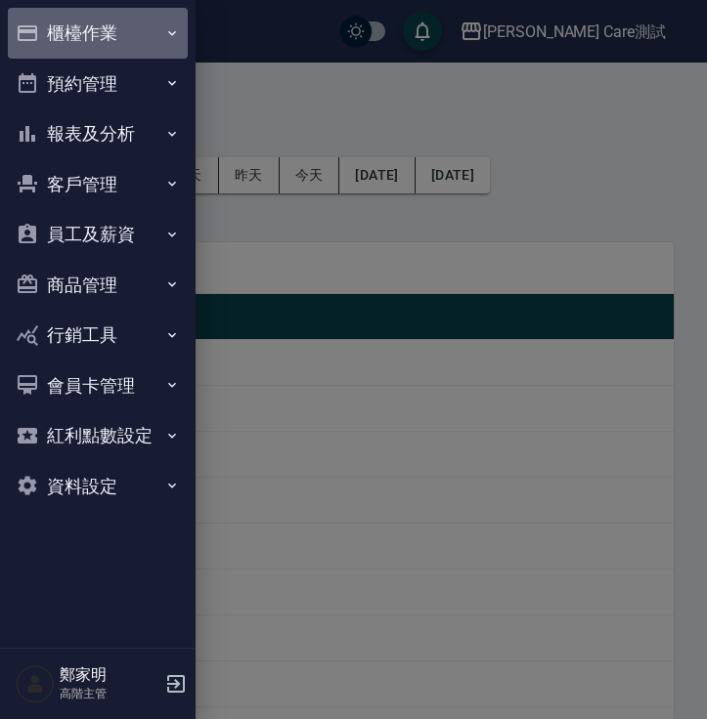
click at [172, 30] on icon "button" at bounding box center [172, 33] width 16 height 16
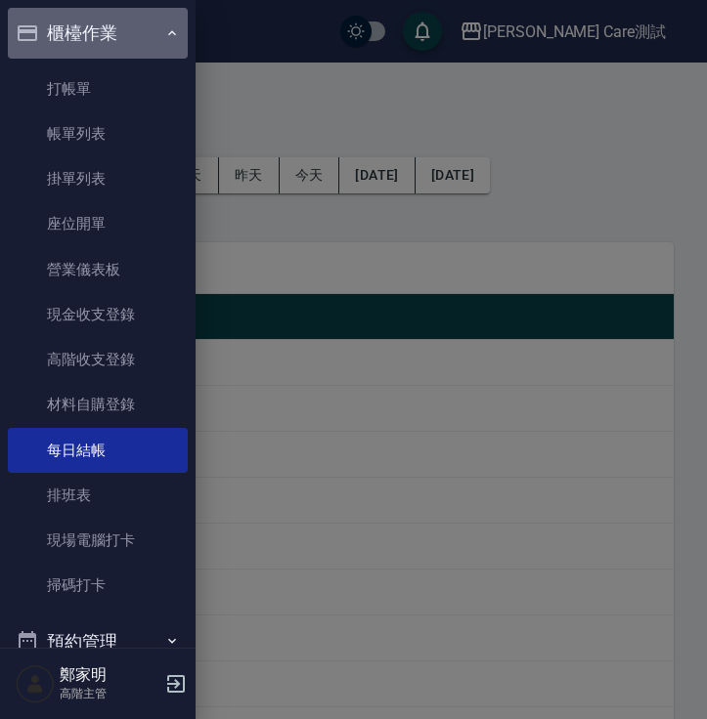
click at [172, 30] on button "櫃檯作業" at bounding box center [98, 33] width 180 height 51
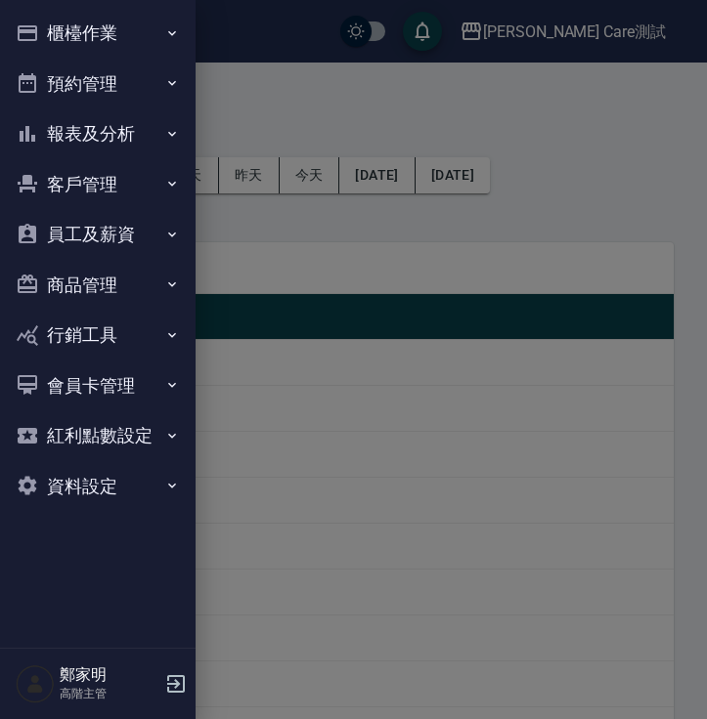
click at [119, 83] on button "預約管理" at bounding box center [98, 84] width 180 height 51
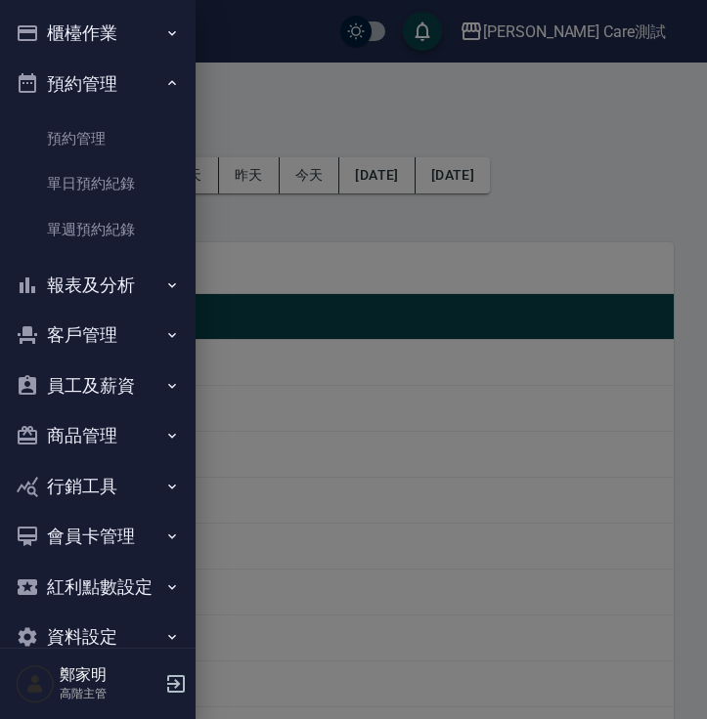
click at [119, 83] on button "預約管理" at bounding box center [98, 84] width 180 height 51
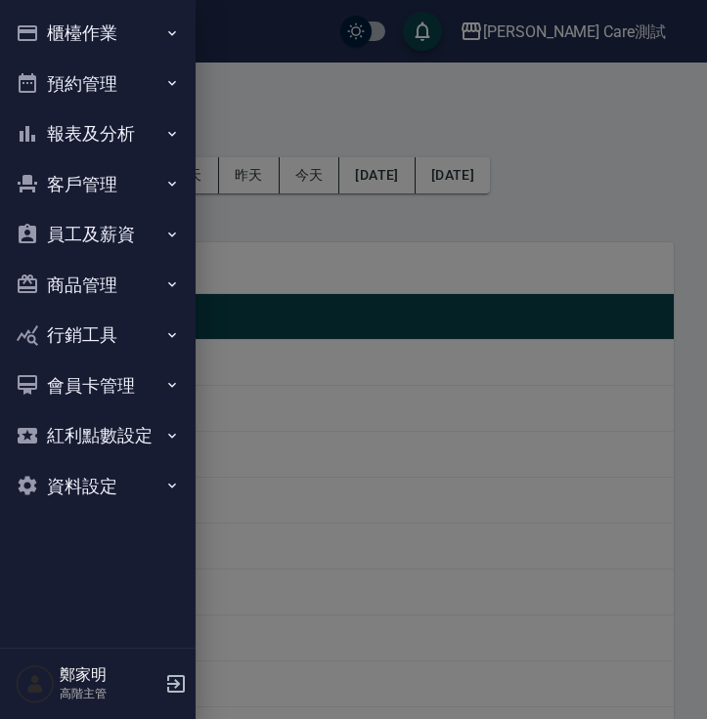
click at [138, 129] on button "報表及分析" at bounding box center [98, 133] width 180 height 51
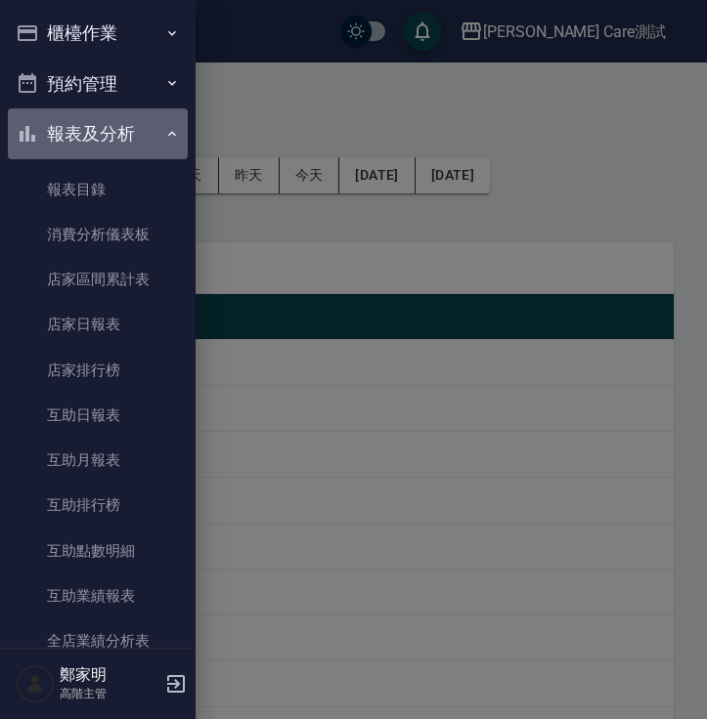
click at [138, 129] on button "報表及分析" at bounding box center [98, 133] width 180 height 51
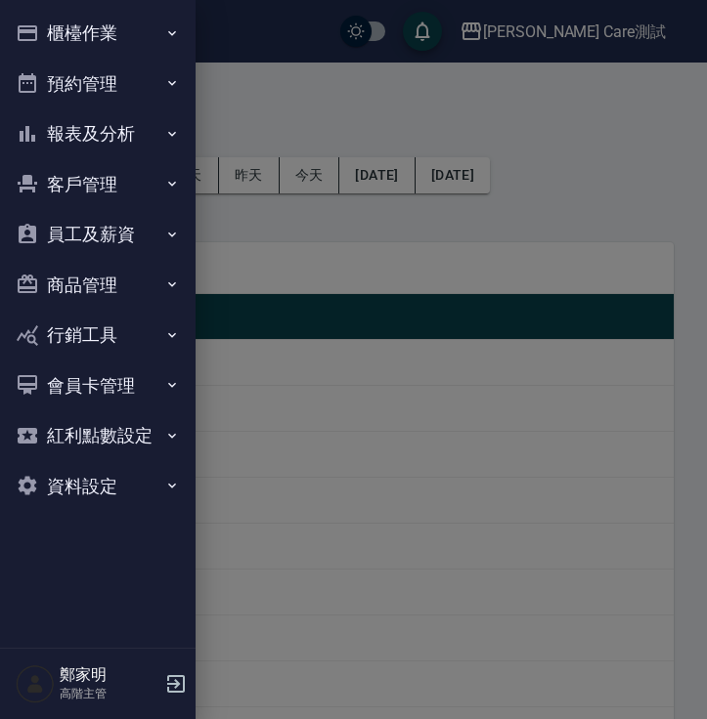
click at [148, 171] on button "客戶管理" at bounding box center [98, 184] width 180 height 51
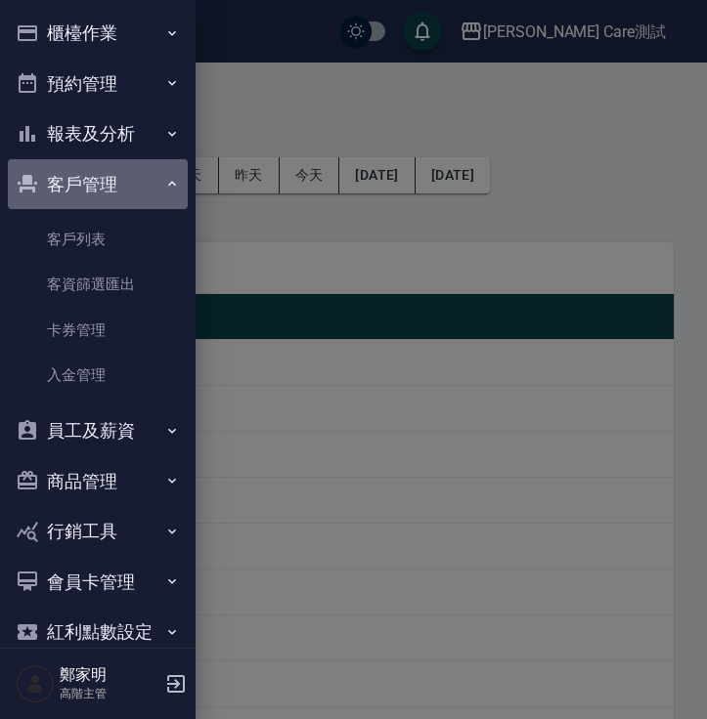
click at [148, 171] on button "客戶管理" at bounding box center [98, 184] width 180 height 51
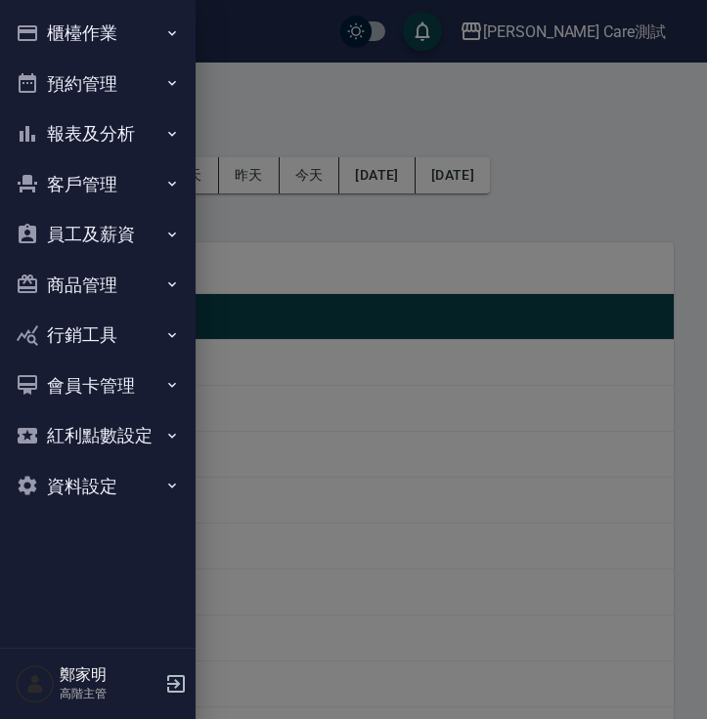
click at [151, 229] on button "員工及薪資" at bounding box center [98, 234] width 180 height 51
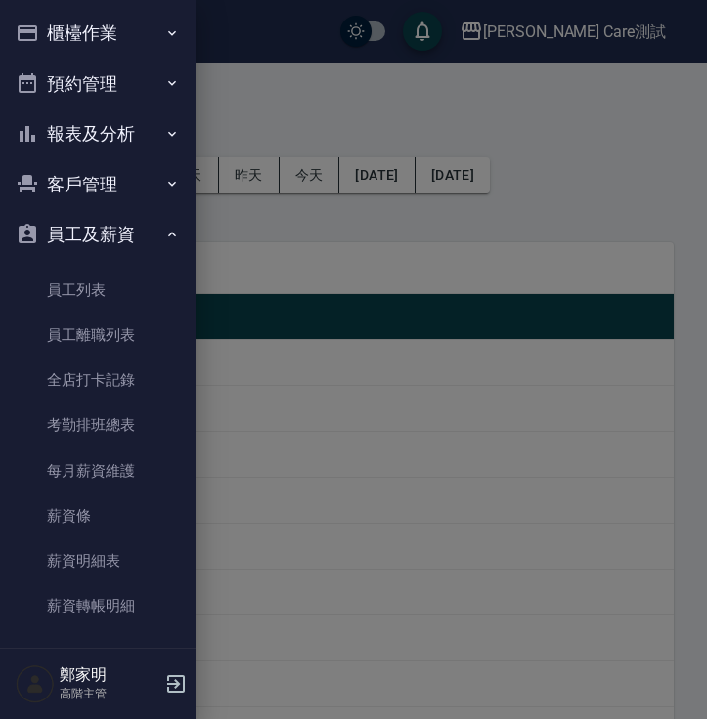
click at [151, 229] on button "員工及薪資" at bounding box center [98, 234] width 180 height 51
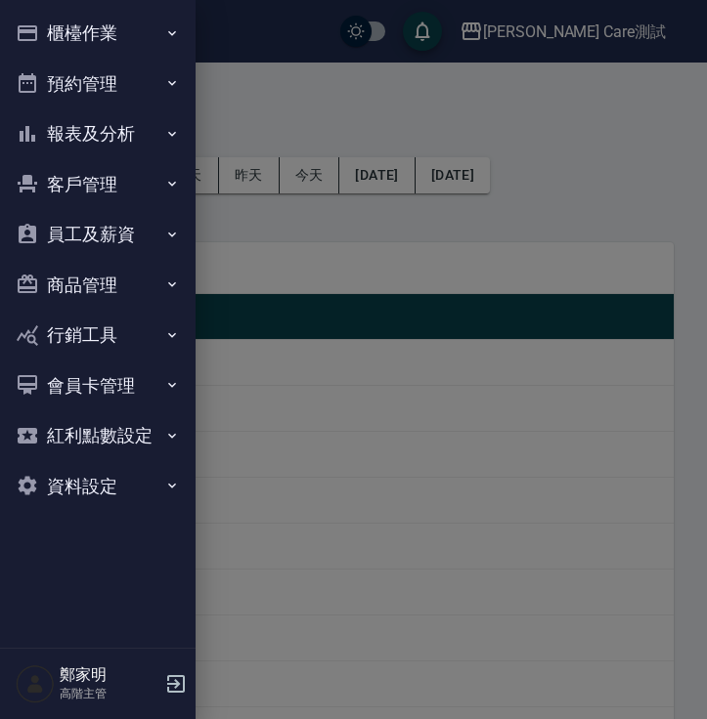
click at [150, 340] on button "行銷工具" at bounding box center [98, 335] width 180 height 51
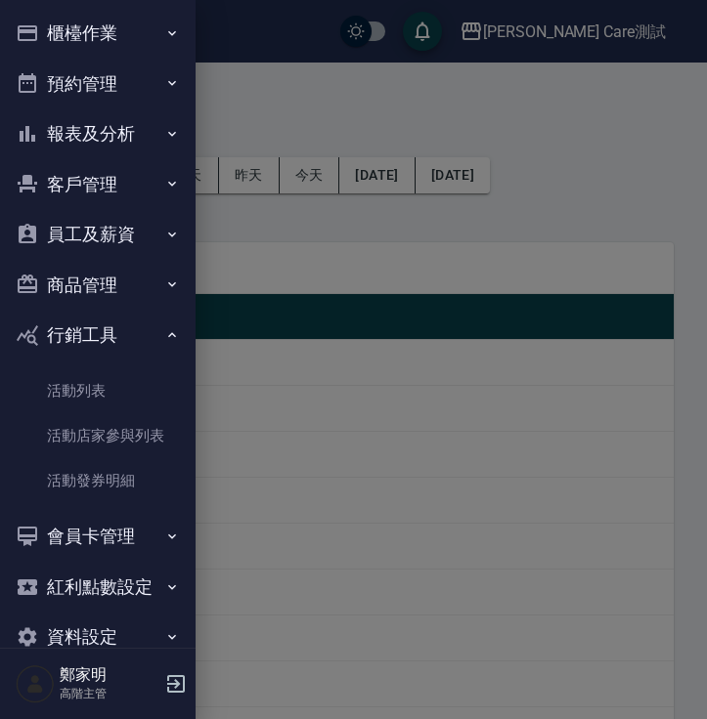
click at [150, 340] on button "行銷工具" at bounding box center [98, 335] width 180 height 51
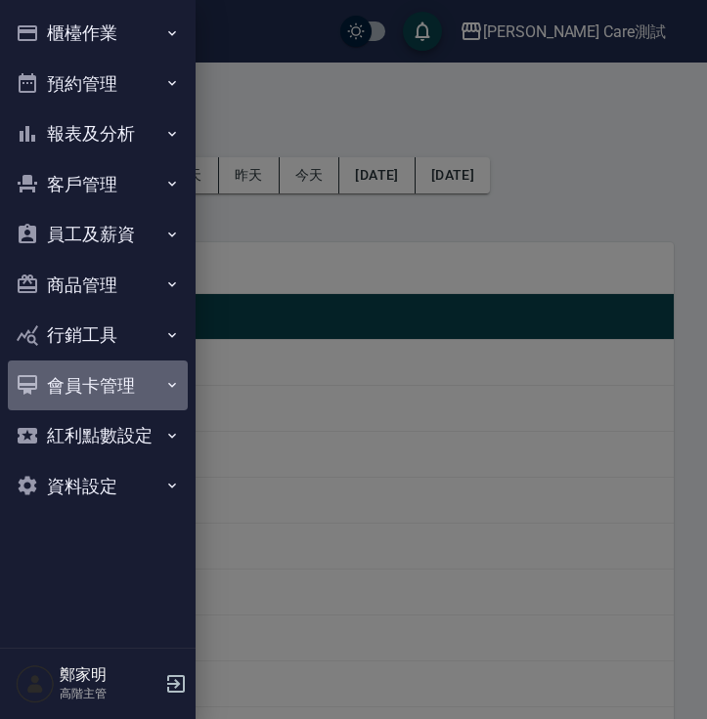
click at [108, 369] on button "會員卡管理" at bounding box center [98, 386] width 180 height 51
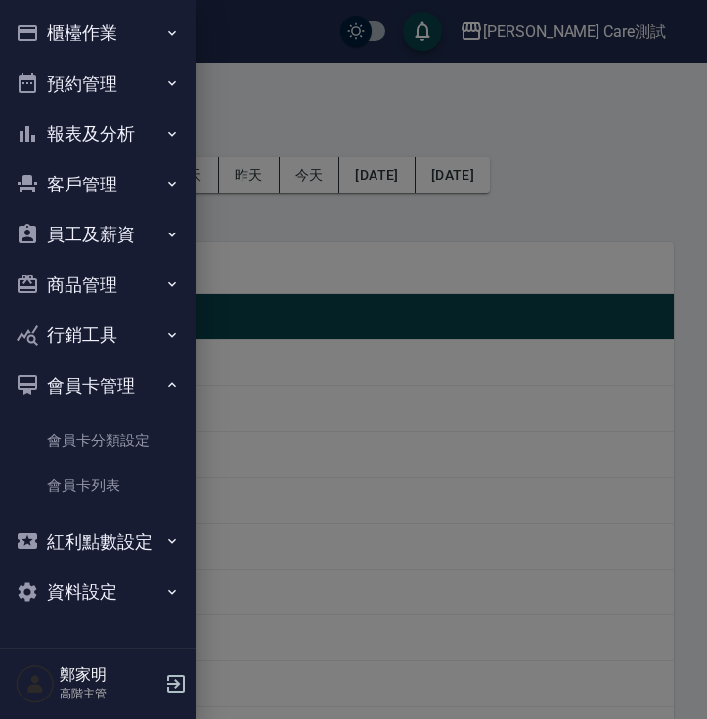
click at [108, 369] on button "會員卡管理" at bounding box center [98, 386] width 180 height 51
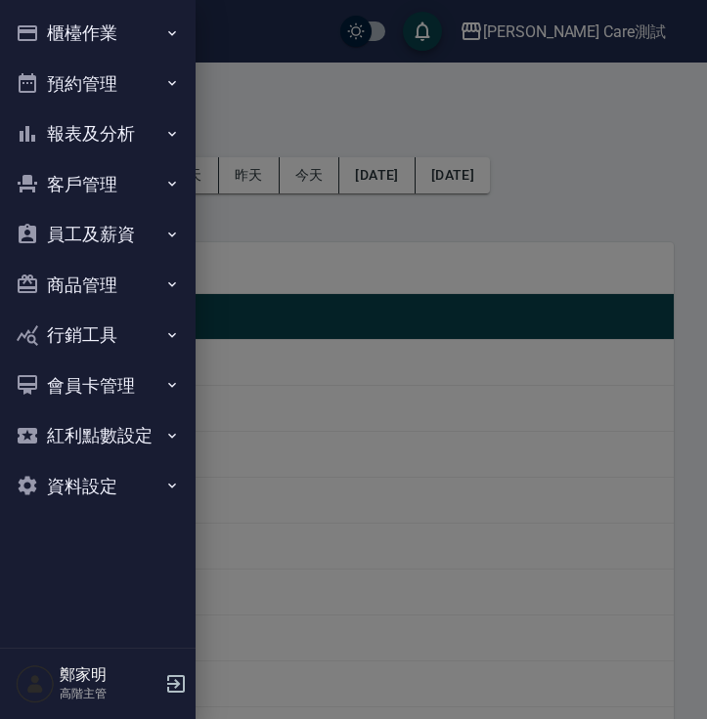
click at [30, 30] on icon "button" at bounding box center [28, 33] width 20 height 16
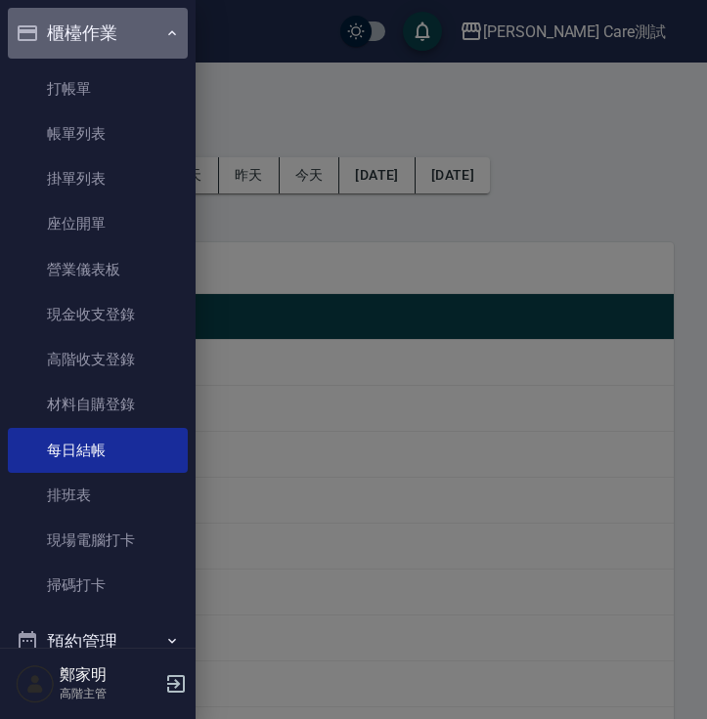
click at [30, 30] on icon "button" at bounding box center [28, 33] width 20 height 16
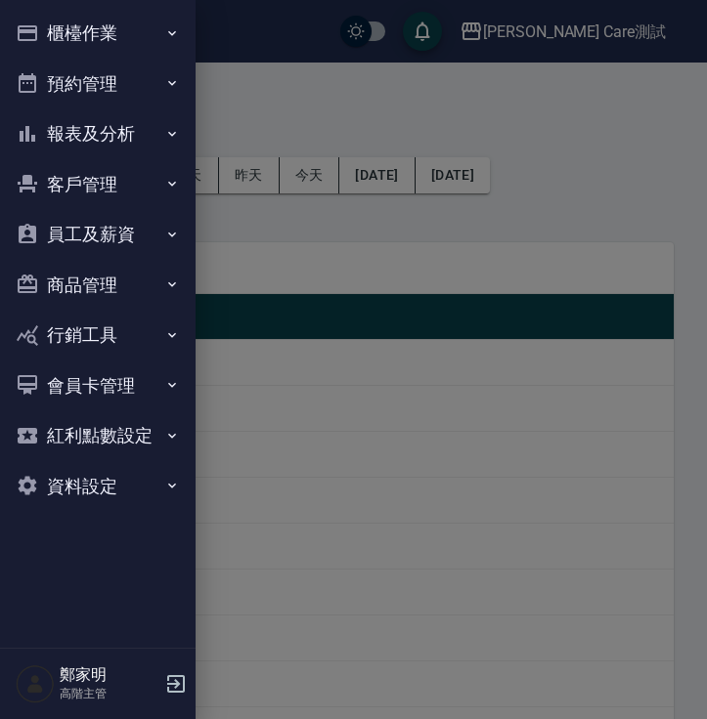
click at [30, 30] on icon "button" at bounding box center [28, 33] width 20 height 16
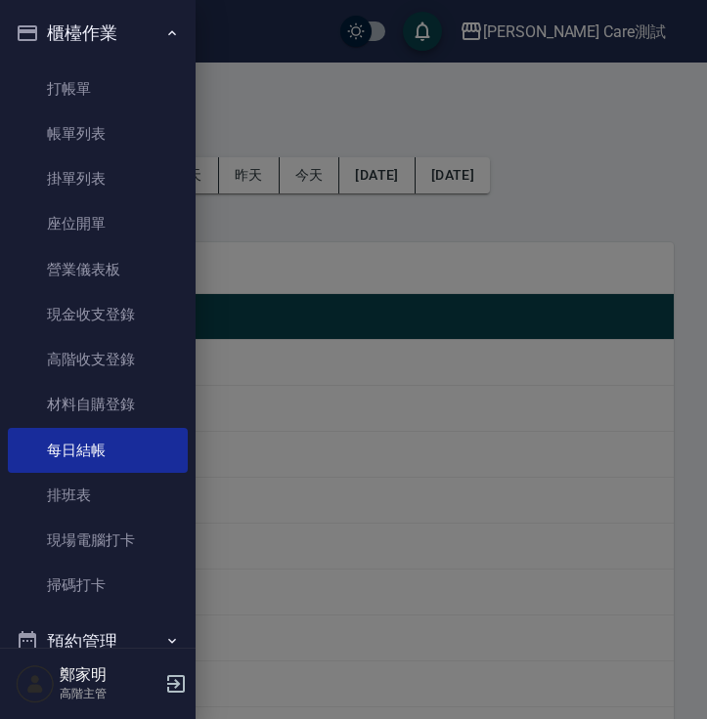
click at [168, 30] on icon "button" at bounding box center [172, 32] width 8 height 5
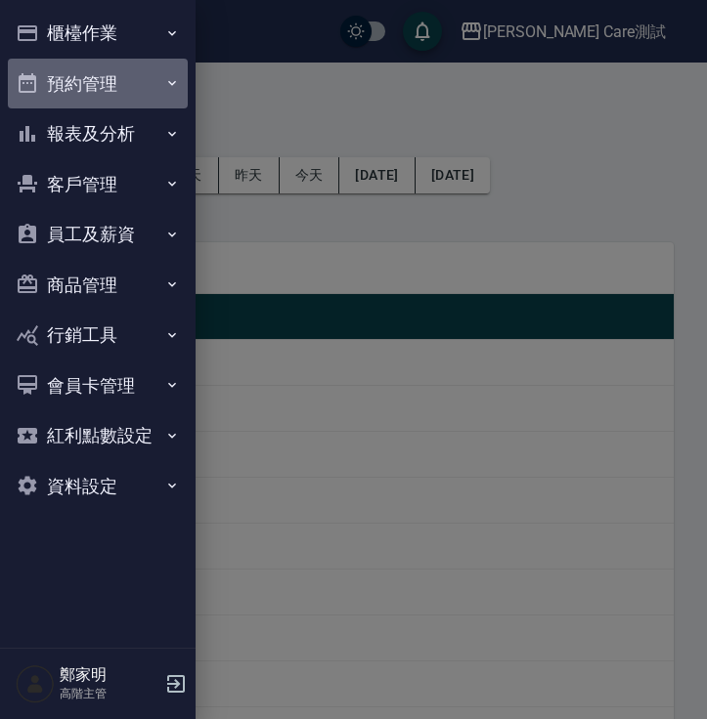
click at [142, 86] on button "預約管理" at bounding box center [98, 84] width 180 height 51
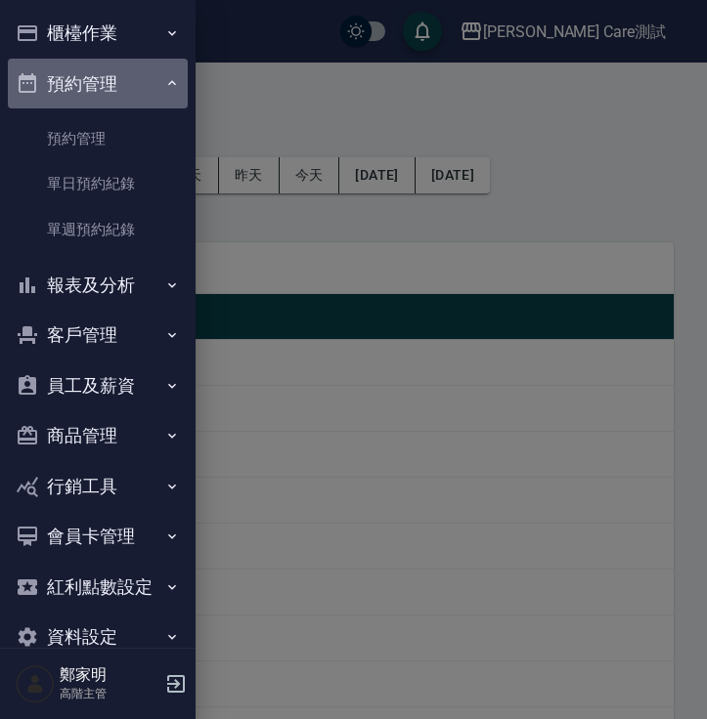
click at [142, 86] on button "預約管理" at bounding box center [98, 84] width 180 height 51
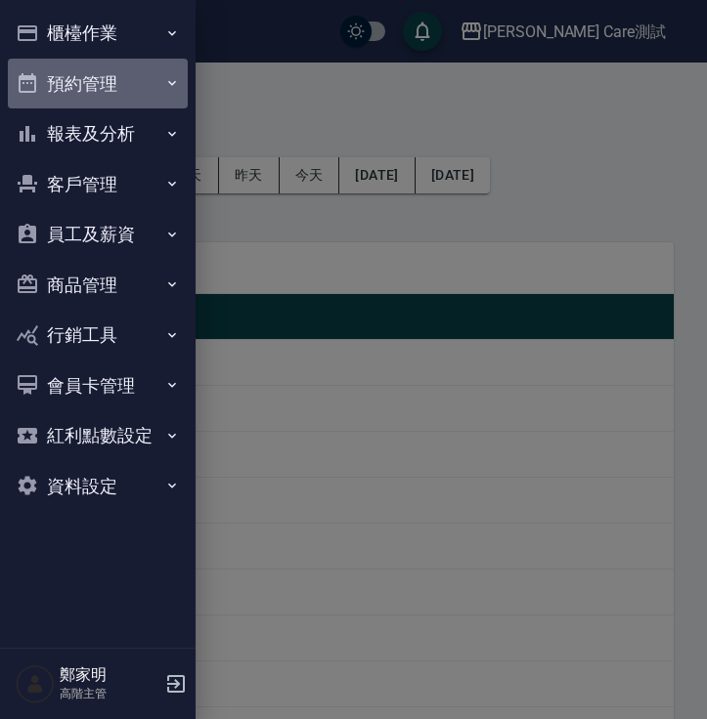
click at [142, 86] on button "預約管理" at bounding box center [98, 84] width 180 height 51
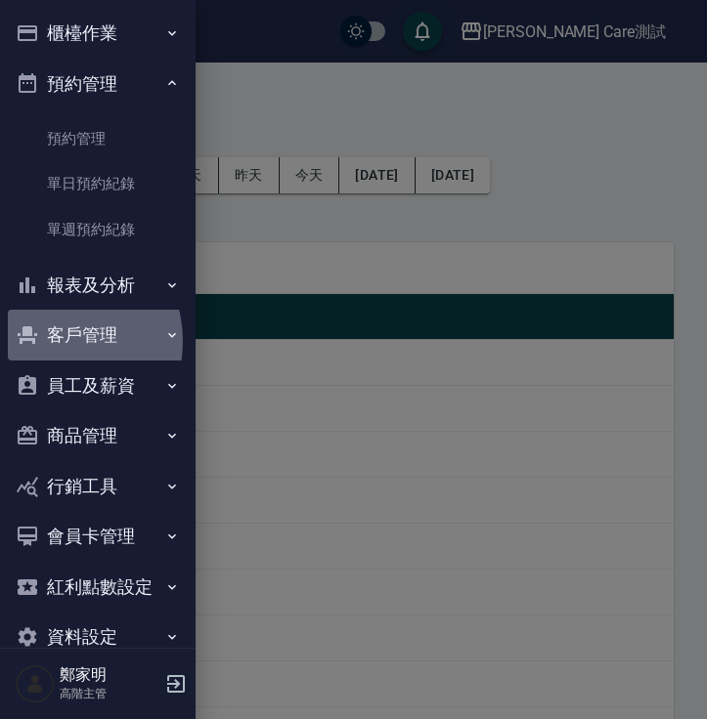
click at [50, 341] on button "客戶管理" at bounding box center [98, 335] width 180 height 51
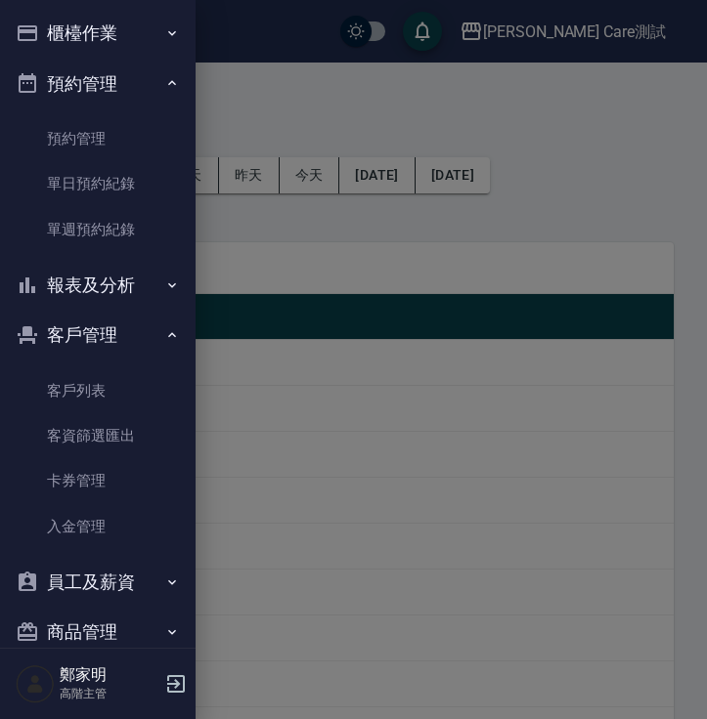
click at [123, 336] on button "客戶管理" at bounding box center [98, 335] width 180 height 51
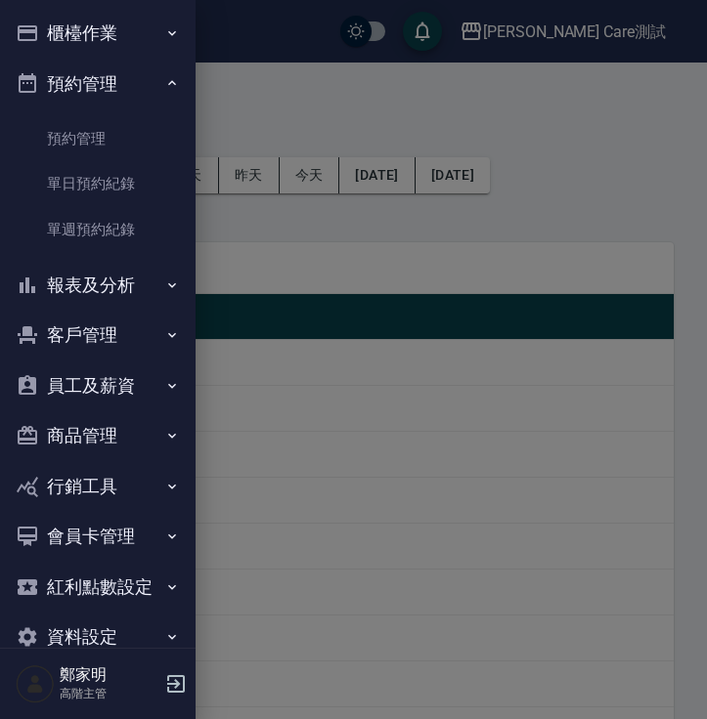
click at [128, 88] on button "預約管理" at bounding box center [98, 84] width 180 height 51
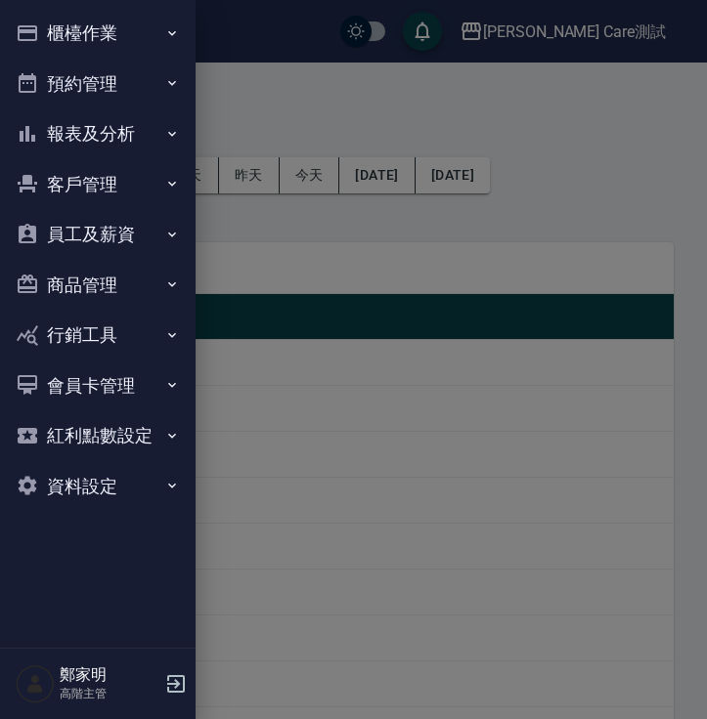
click at [121, 37] on button "櫃檯作業" at bounding box center [98, 33] width 180 height 51
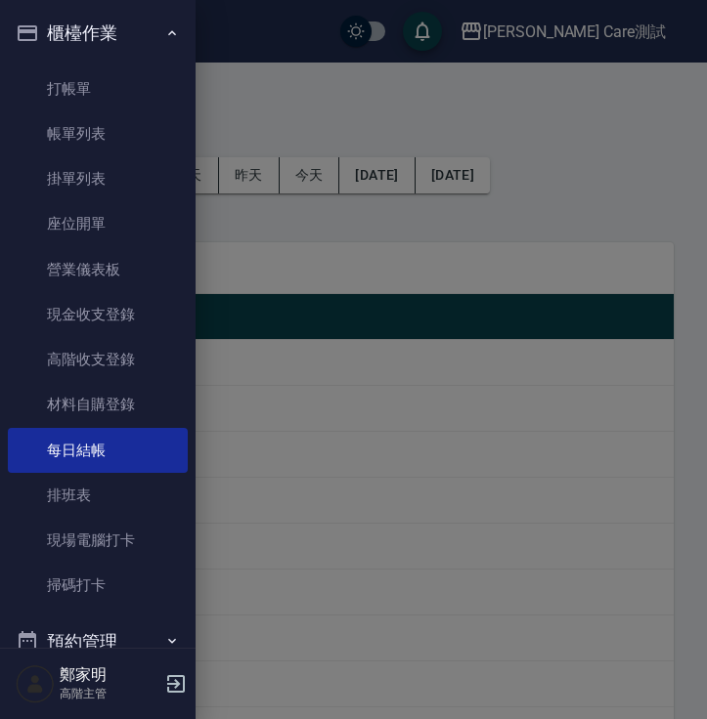
click at [121, 37] on button "櫃檯作業" at bounding box center [98, 33] width 180 height 51
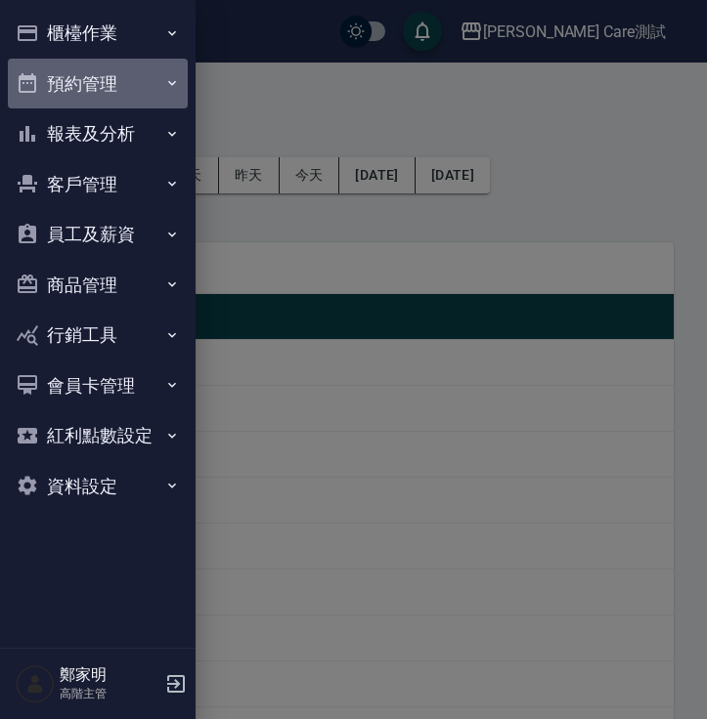
click at [122, 77] on button "預約管理" at bounding box center [98, 84] width 180 height 51
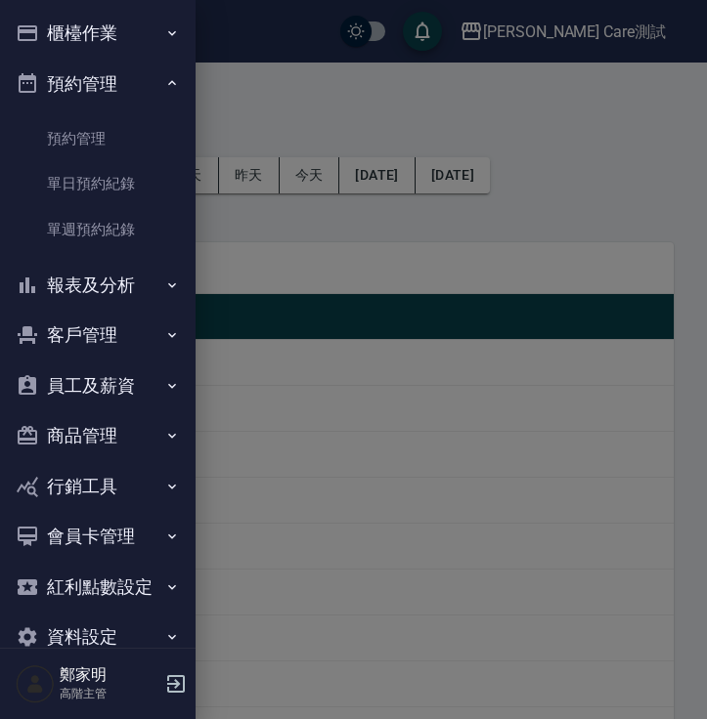
click at [122, 77] on button "預約管理" at bounding box center [98, 84] width 180 height 51
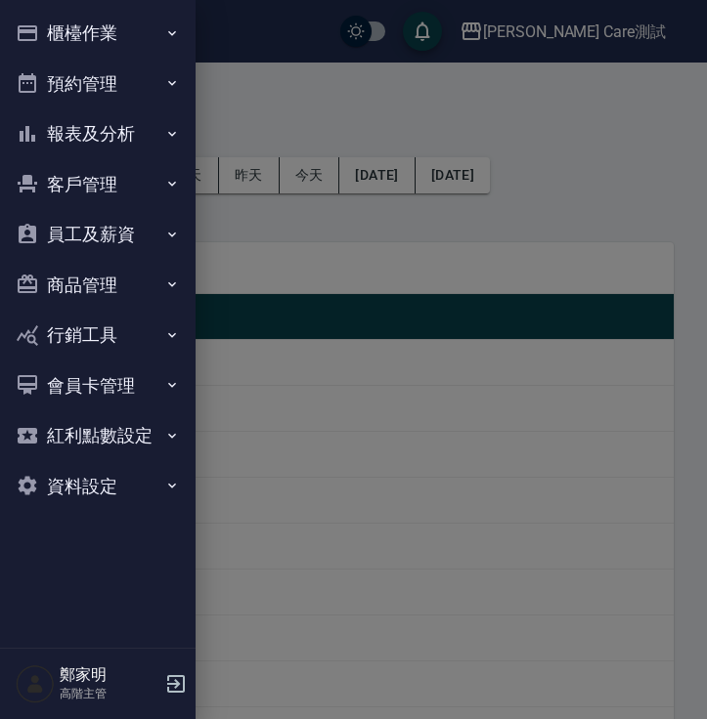
click at [122, 215] on button "員工及薪資" at bounding box center [98, 234] width 180 height 51
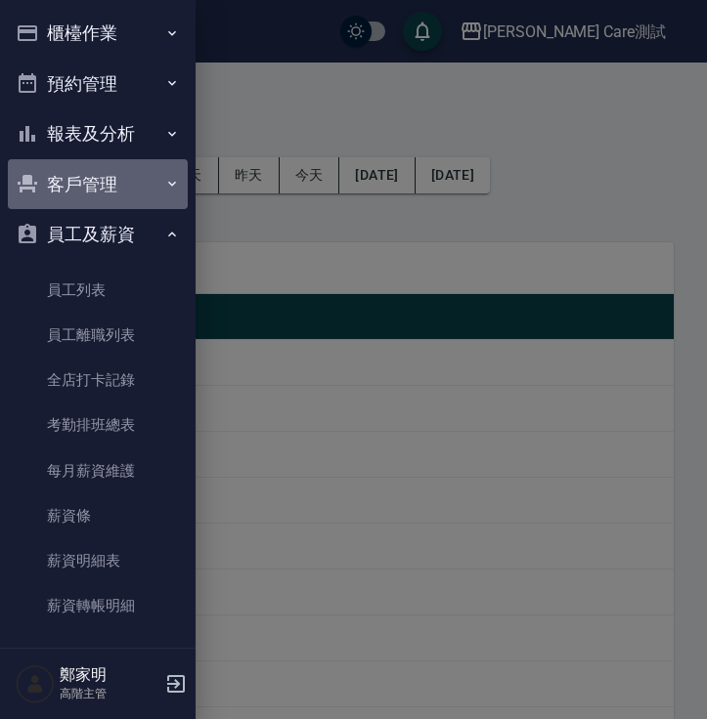
click at [119, 206] on button "客戶管理" at bounding box center [98, 184] width 180 height 51
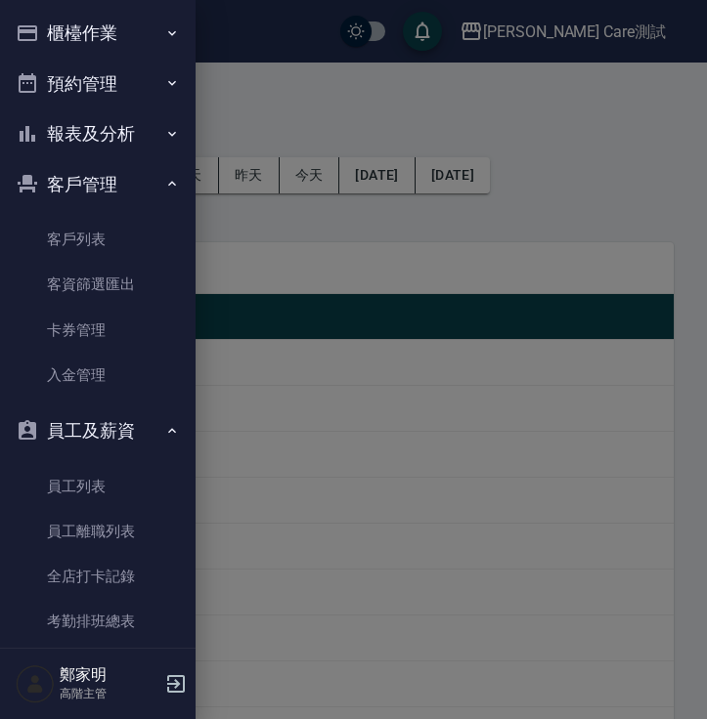
click at [164, 436] on icon "button" at bounding box center [172, 431] width 16 height 16
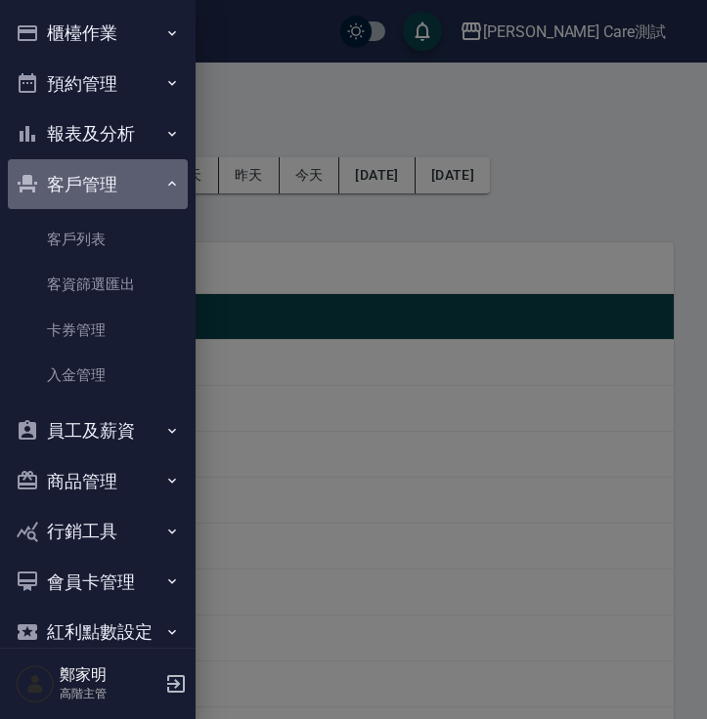
click at [108, 173] on button "客戶管理" at bounding box center [98, 184] width 180 height 51
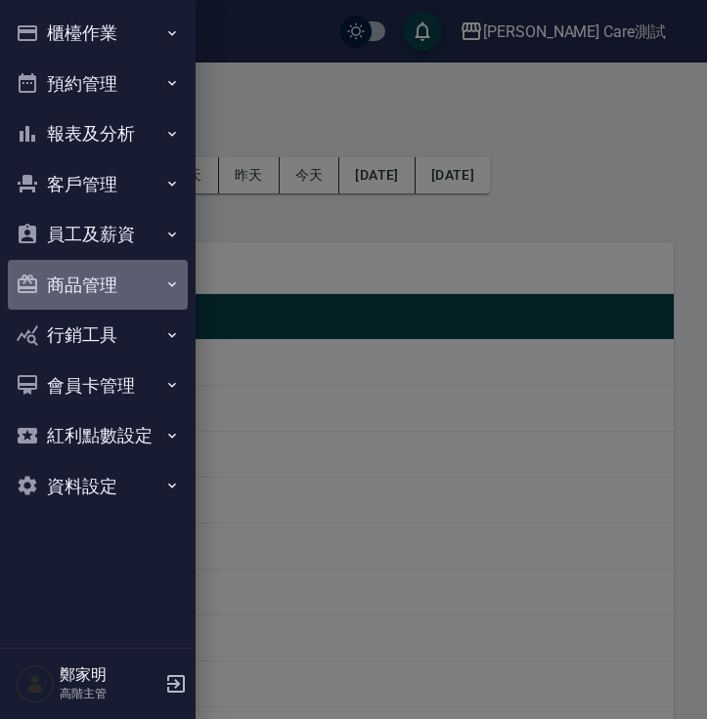
click at [147, 274] on button "商品管理" at bounding box center [98, 285] width 180 height 51
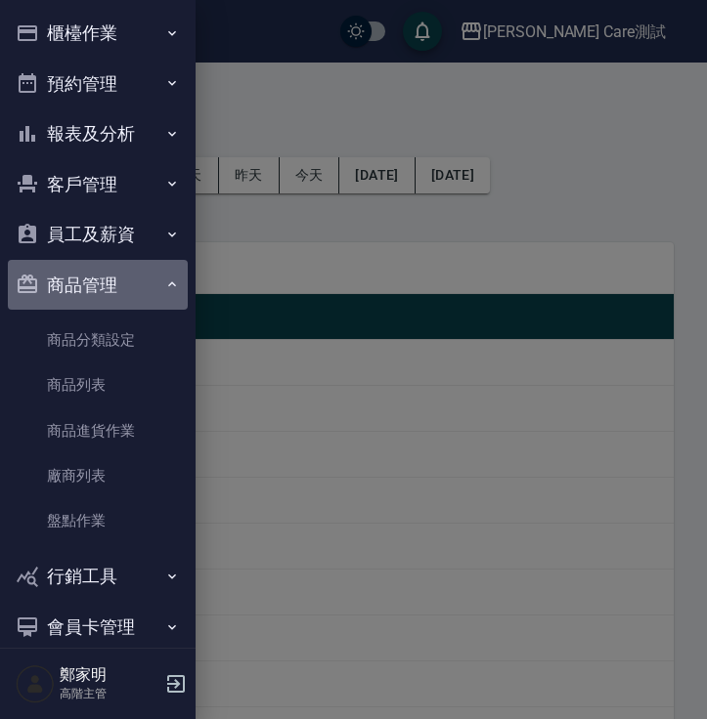
click at [147, 274] on button "商品管理" at bounding box center [98, 285] width 180 height 51
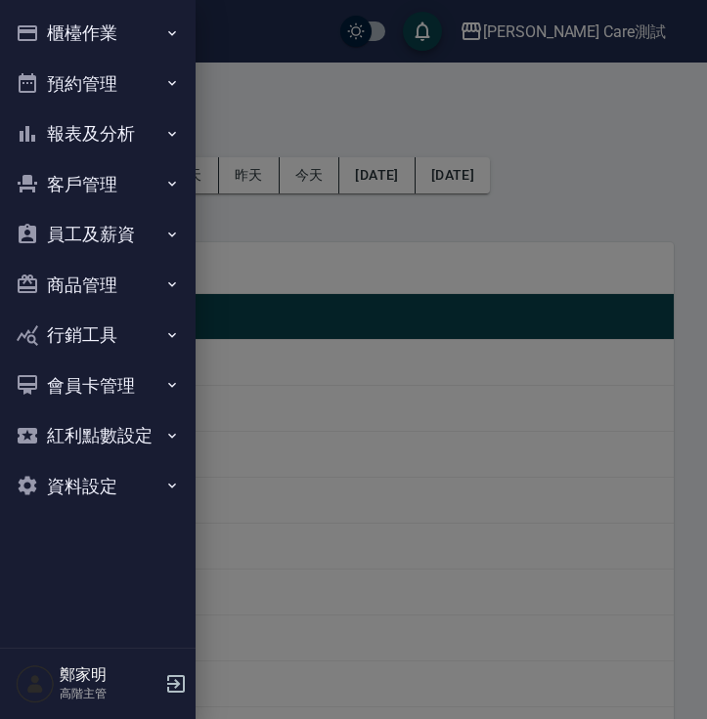
click at [278, 311] on div at bounding box center [353, 359] width 707 height 719
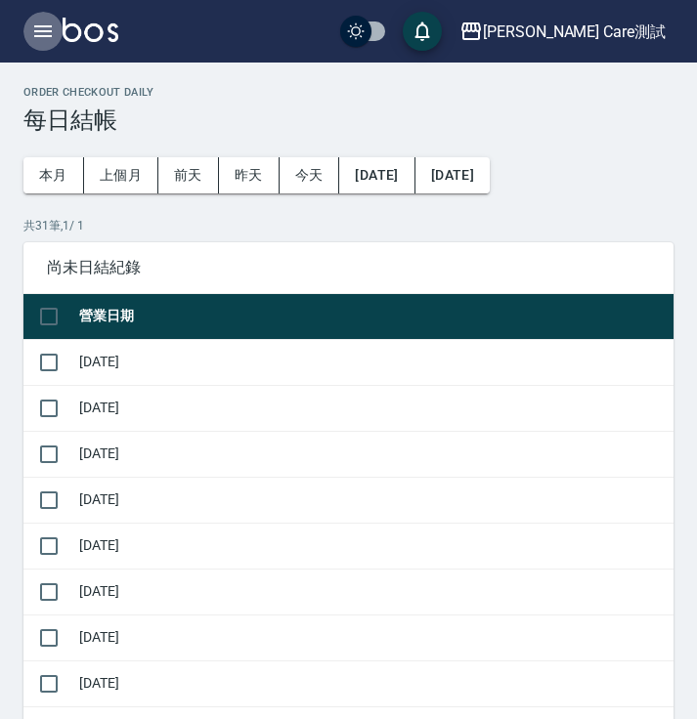
click at [43, 31] on icon "button" at bounding box center [43, 31] width 18 height 12
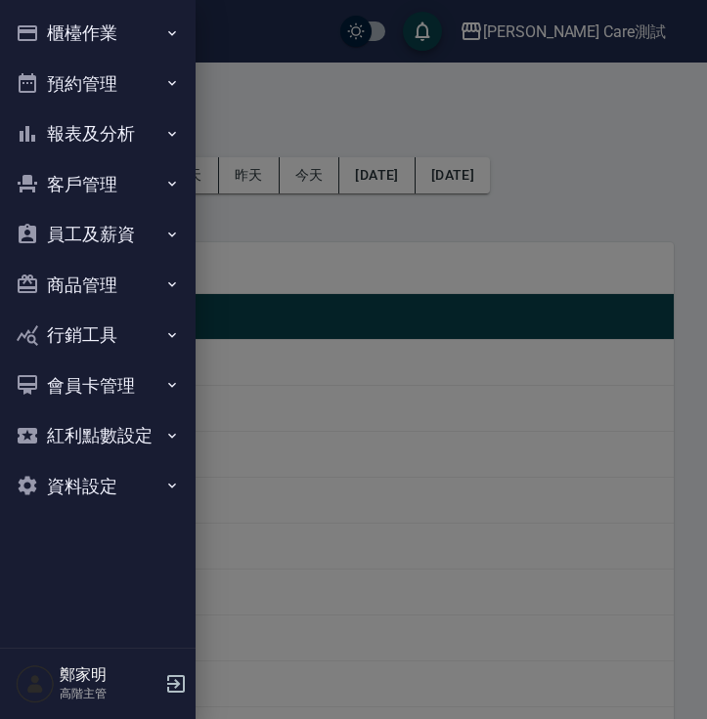
click at [175, 43] on button "櫃檯作業" at bounding box center [98, 33] width 180 height 51
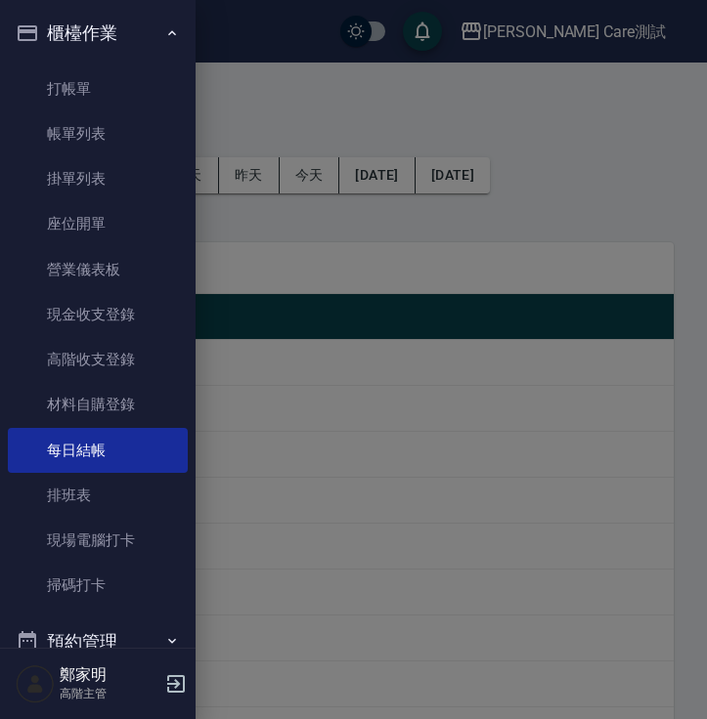
click at [175, 43] on button "櫃檯作業" at bounding box center [98, 33] width 180 height 51
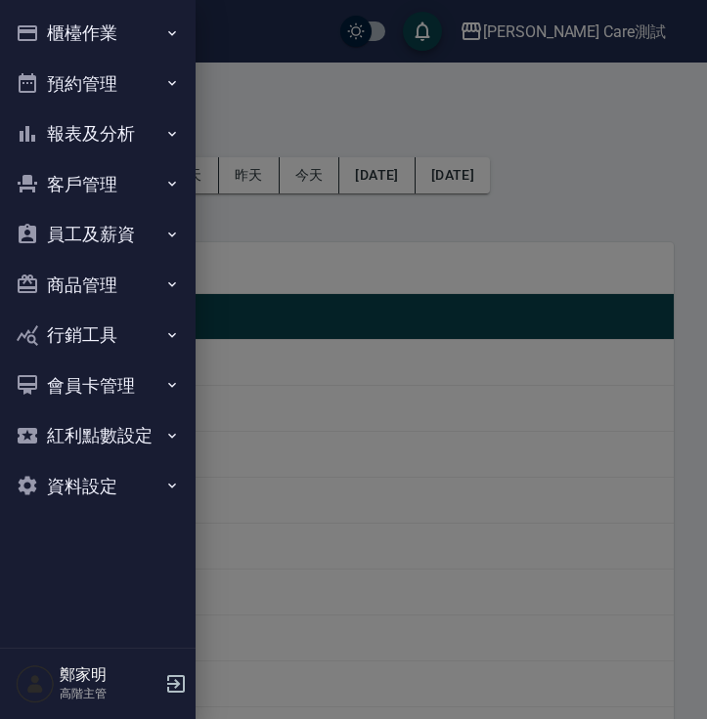
click at [174, 75] on icon "button" at bounding box center [172, 83] width 16 height 16
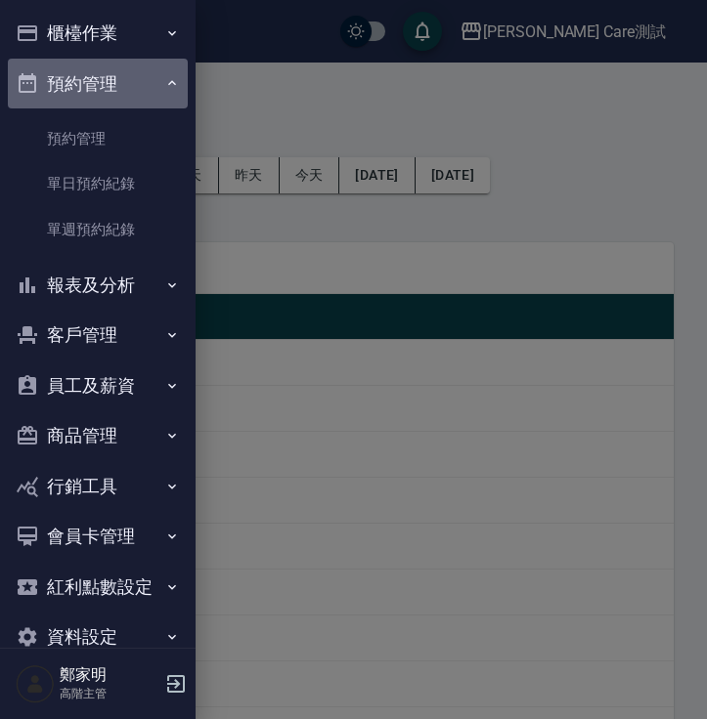
click at [174, 74] on button "預約管理" at bounding box center [98, 84] width 180 height 51
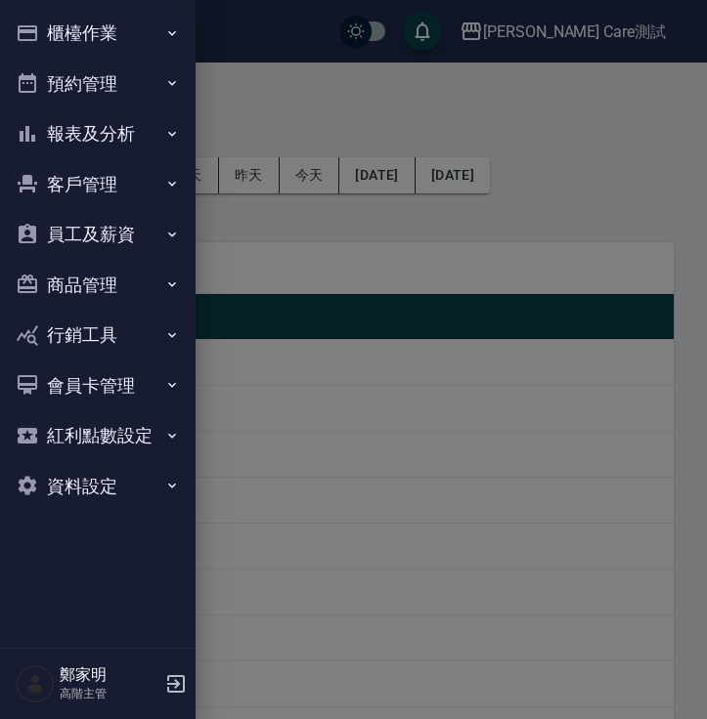
click at [278, 82] on div at bounding box center [353, 359] width 707 height 719
